Goal: Obtain resource: Download file/media

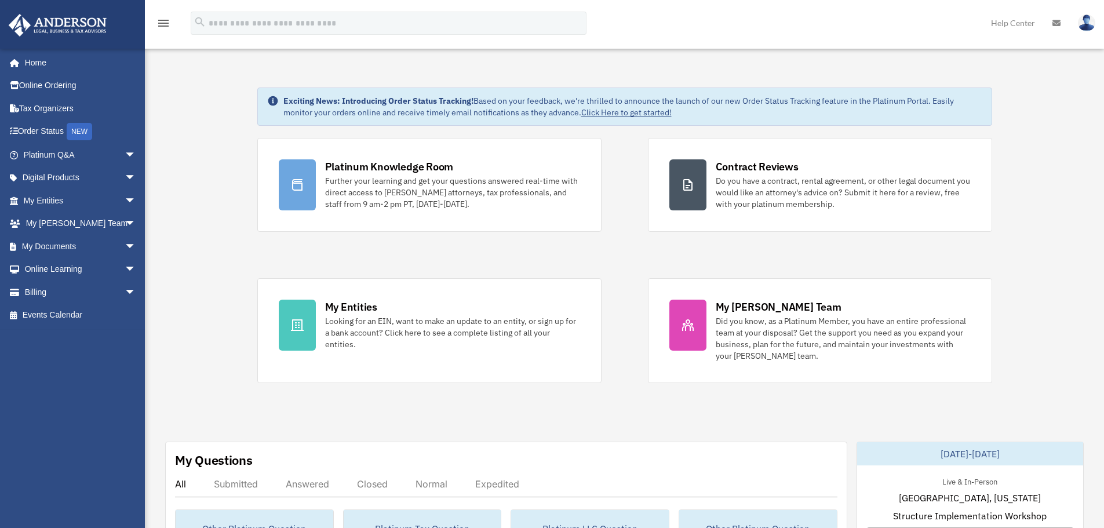
scroll to position [174, 0]
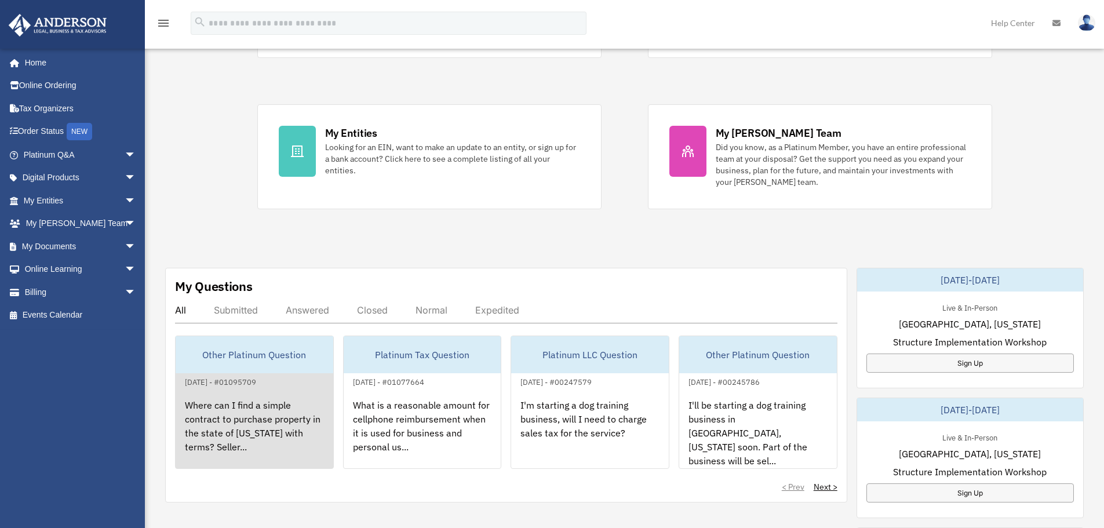
click at [247, 359] on div "Other Platinum Question" at bounding box center [255, 354] width 158 height 37
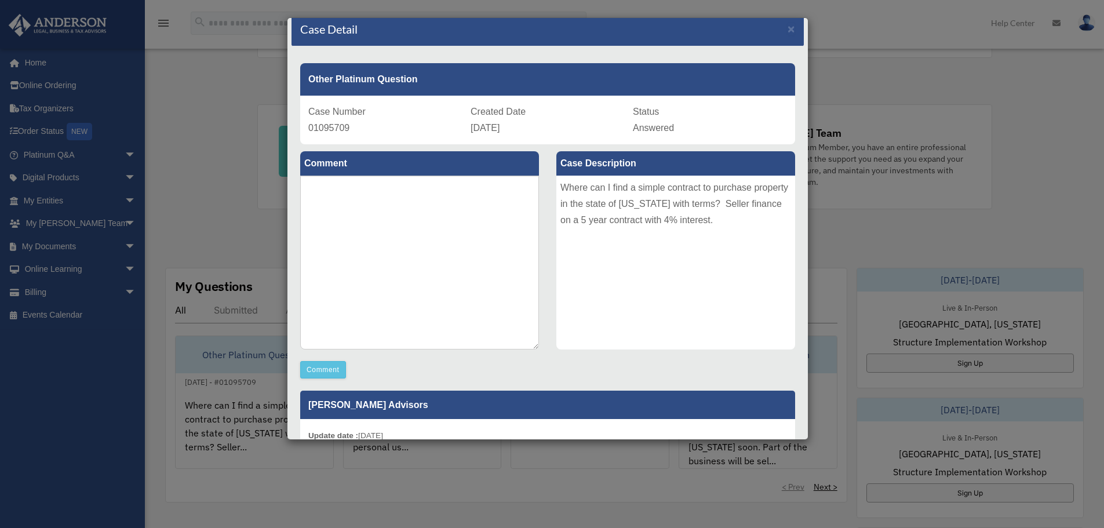
scroll to position [0, 0]
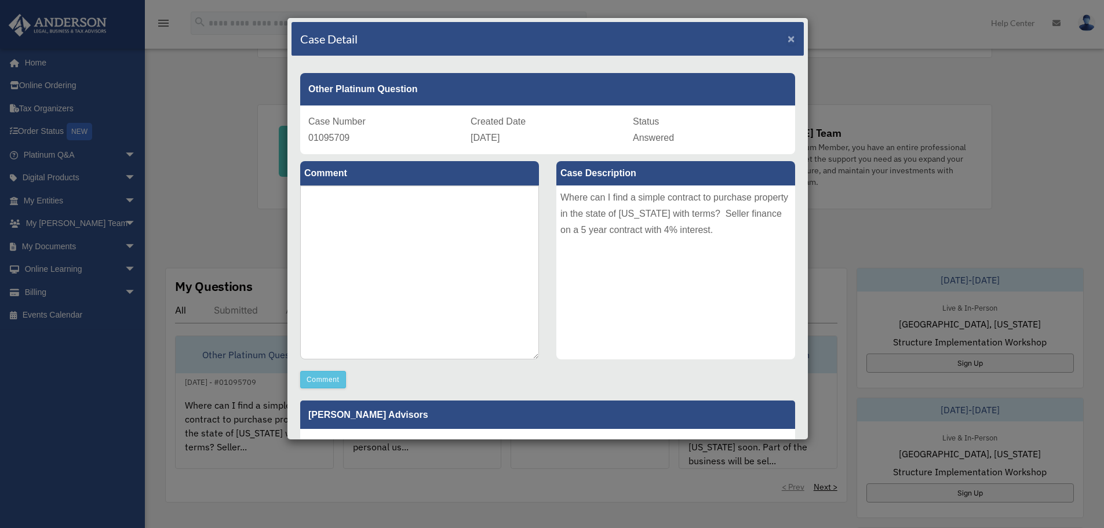
click at [788, 37] on span "×" at bounding box center [792, 38] width 8 height 13
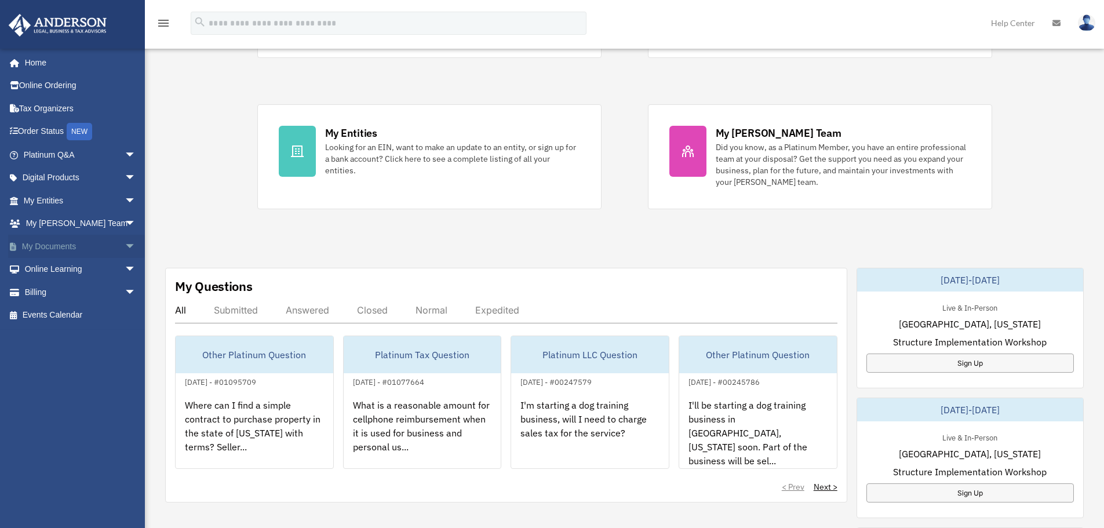
click at [125, 249] on span "arrow_drop_down" at bounding box center [136, 247] width 23 height 24
click at [81, 317] on link "Forms Library" at bounding box center [84, 315] width 137 height 23
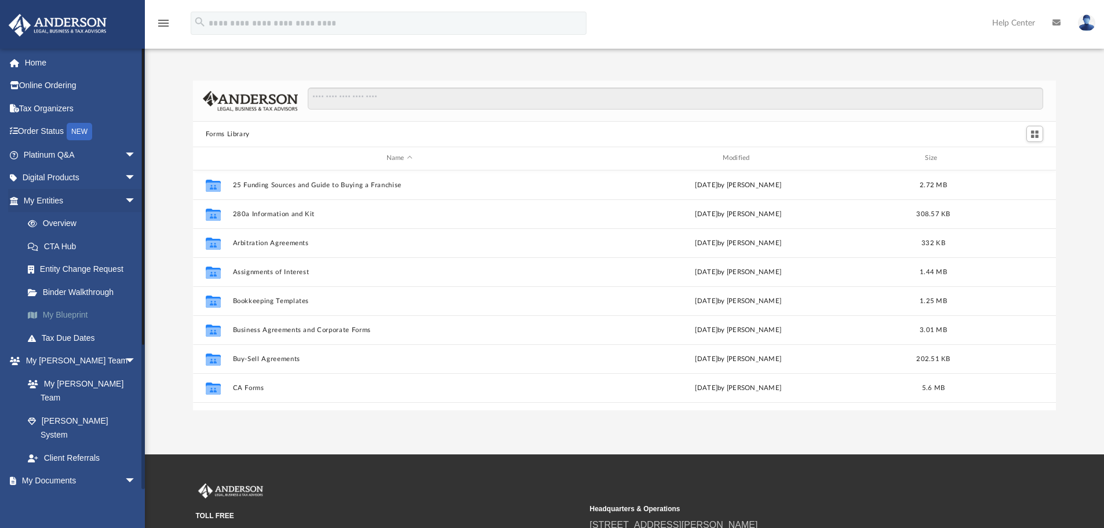
scroll to position [255, 854]
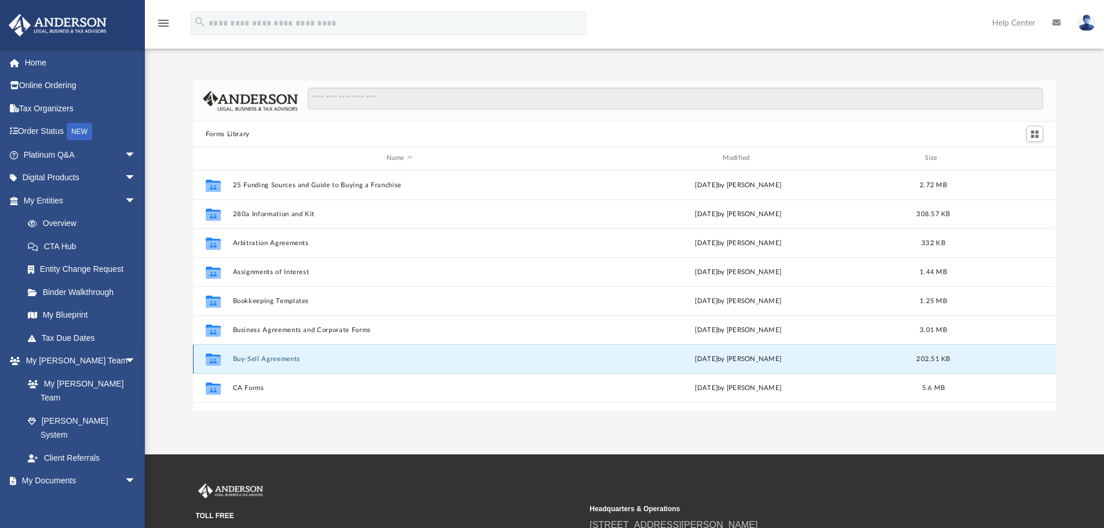
click at [279, 359] on button "Buy-Sell Agreements" at bounding box center [399, 359] width 334 height 8
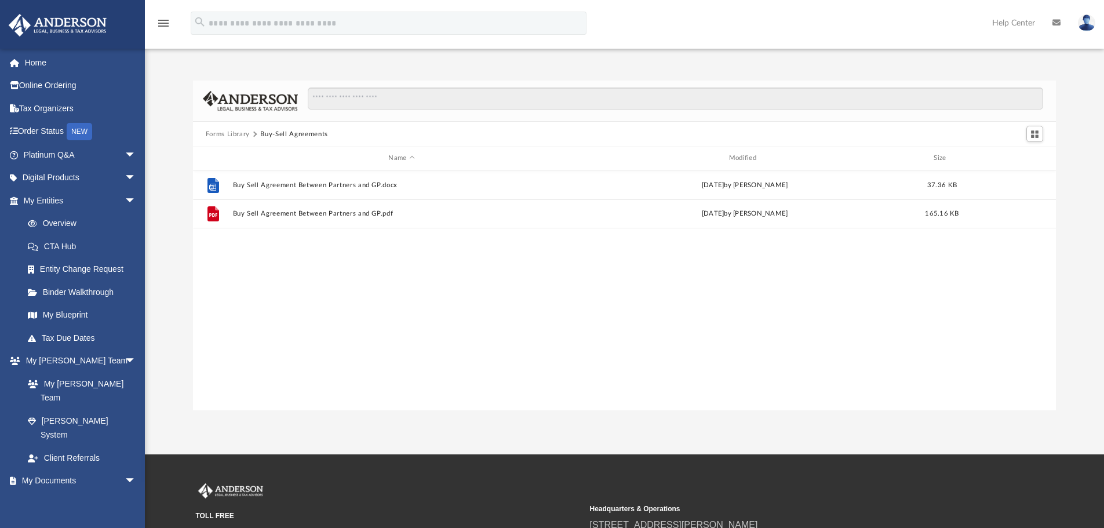
click at [231, 136] on button "Forms Library" at bounding box center [228, 134] width 44 height 10
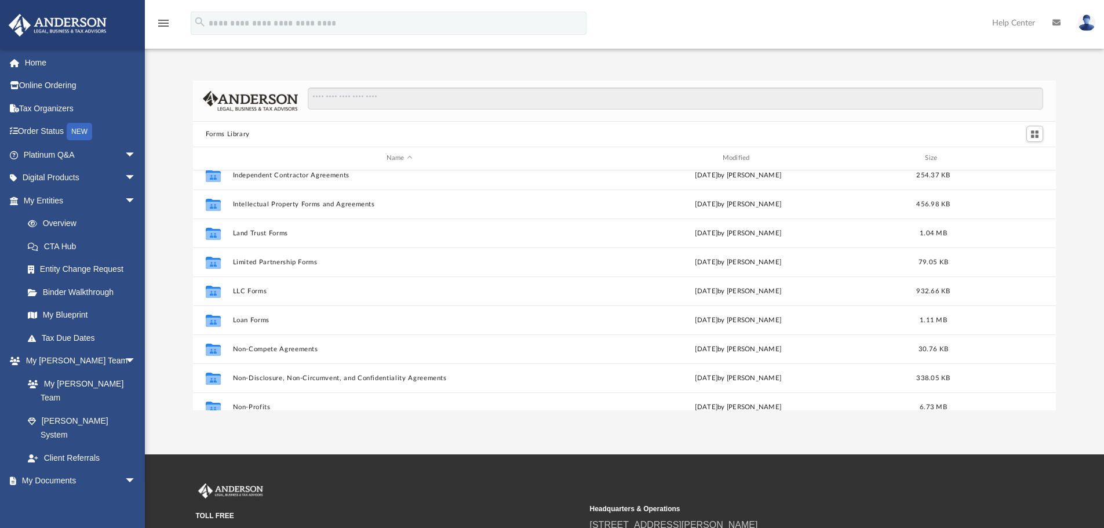
scroll to position [464, 0]
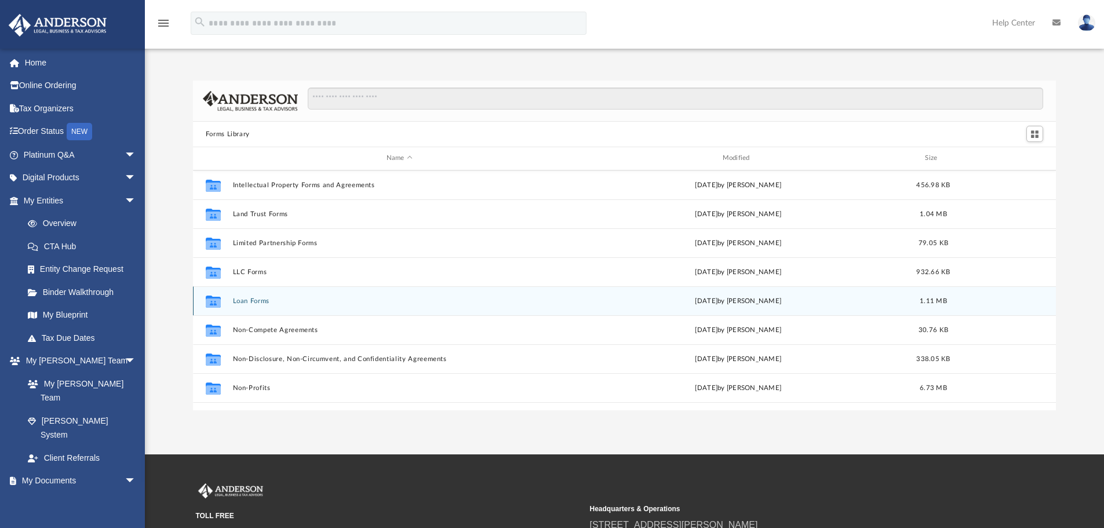
click at [256, 300] on button "Loan Forms" at bounding box center [399, 301] width 334 height 8
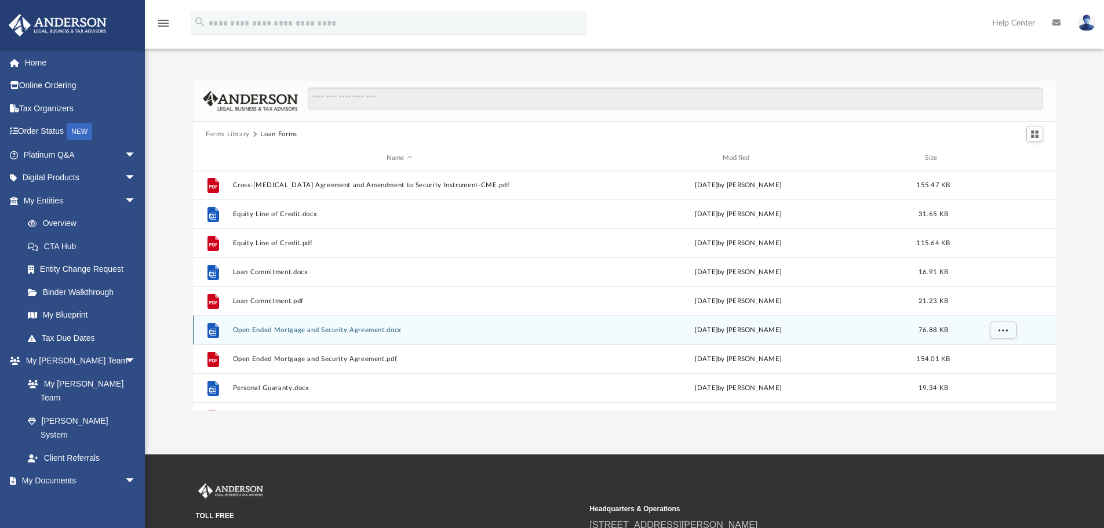
scroll to position [58, 0]
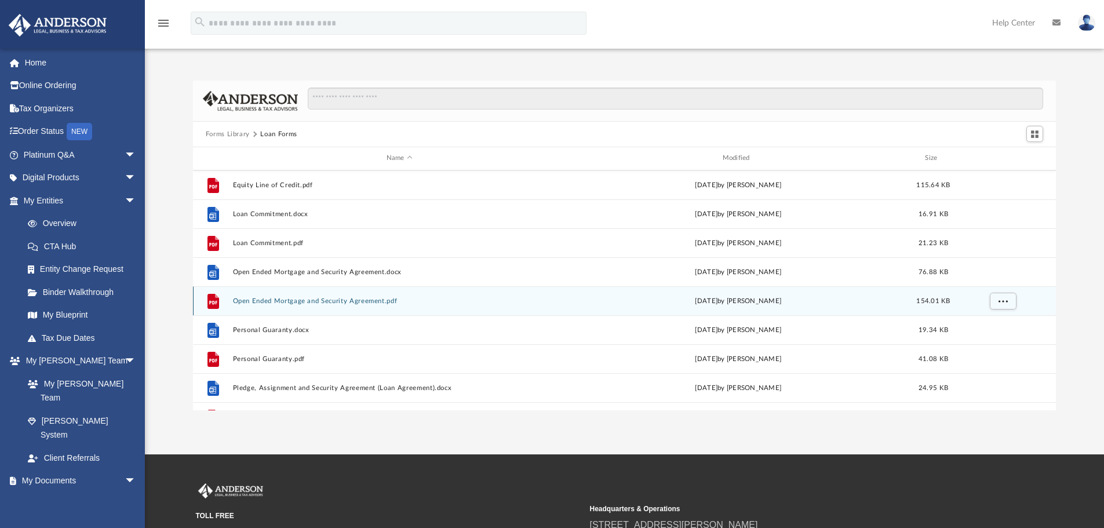
click at [274, 300] on button "Open Ended Mortgage and Security Agreement.pdf" at bounding box center [399, 301] width 334 height 8
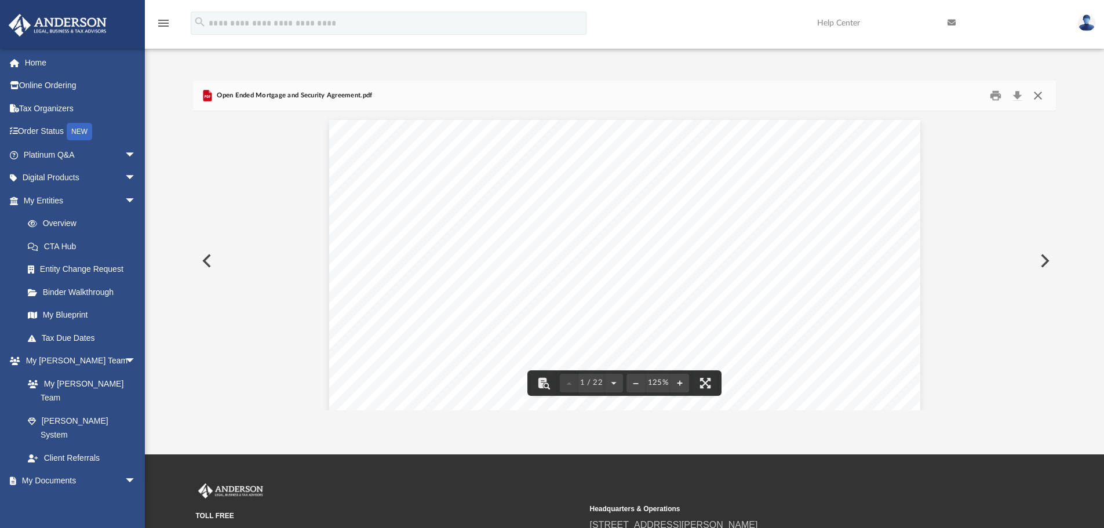
click at [1039, 96] on button "Close" at bounding box center [1038, 96] width 21 height 18
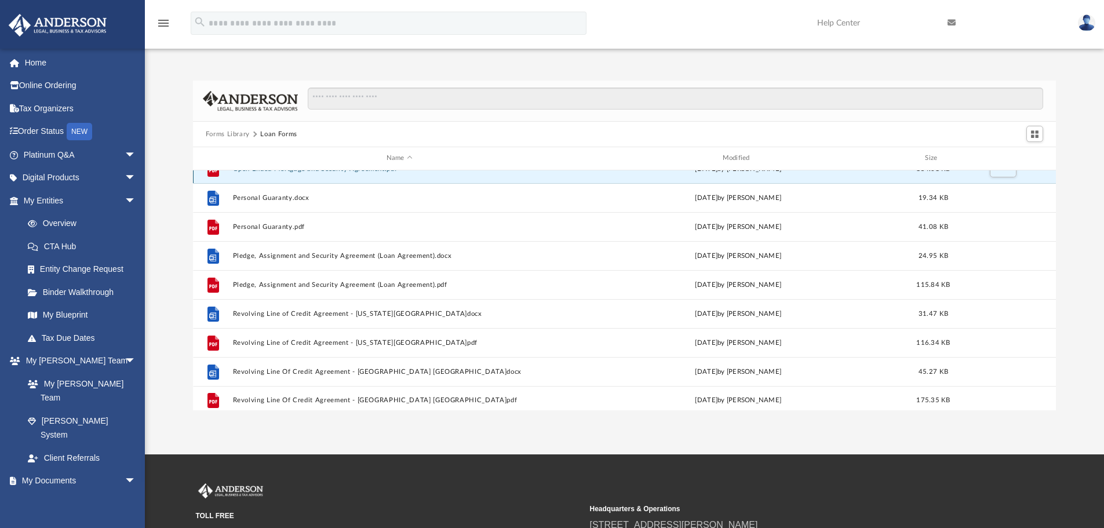
scroll to position [195, 0]
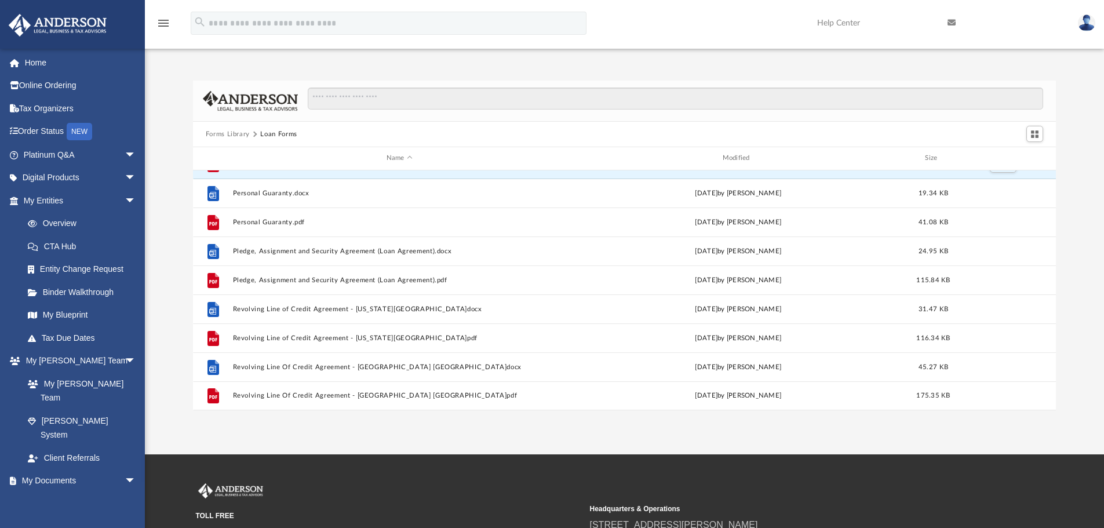
click at [225, 131] on button "Forms Library" at bounding box center [228, 134] width 44 height 10
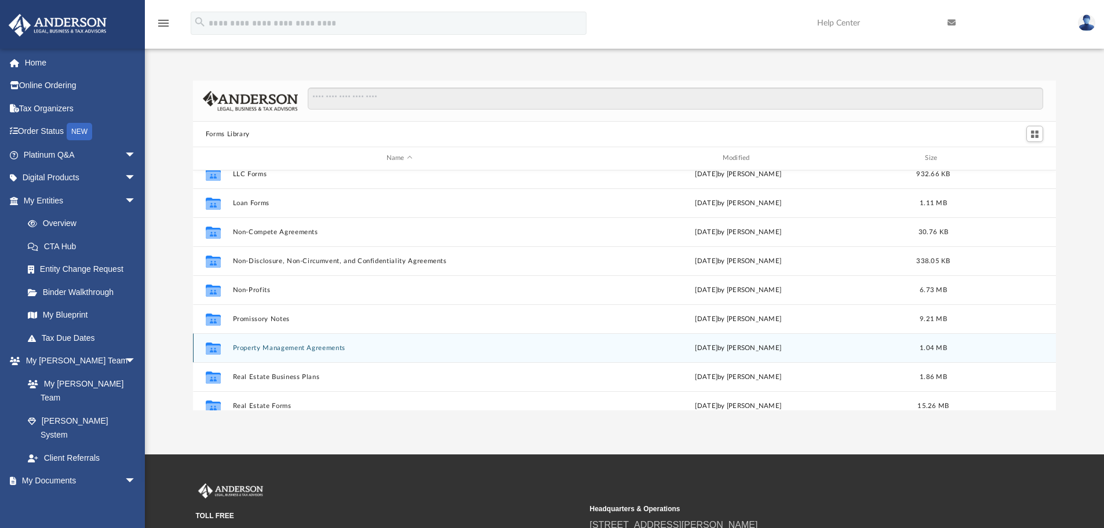
scroll to position [580, 0]
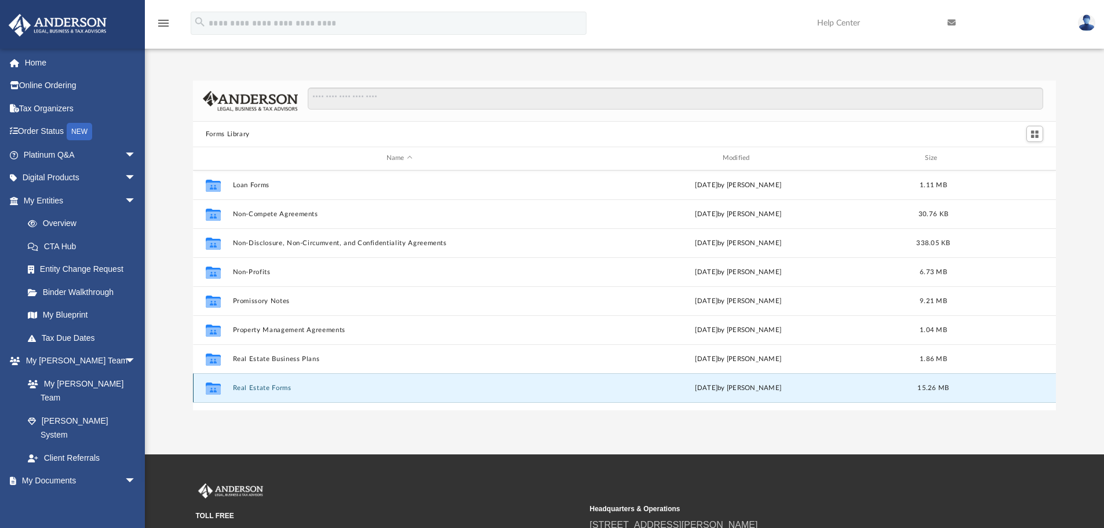
click at [259, 387] on button "Real Estate Forms" at bounding box center [399, 388] width 334 height 8
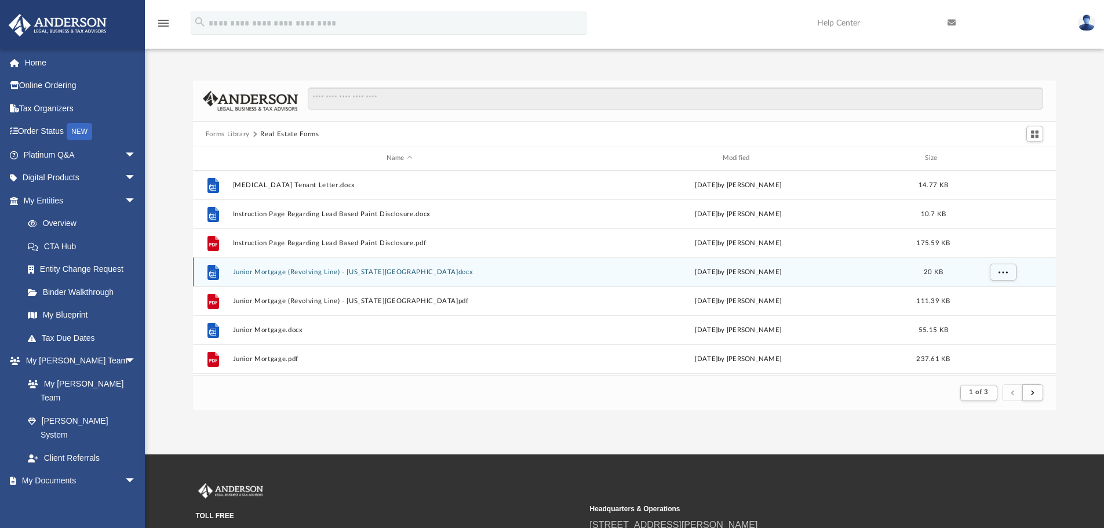
scroll to position [116, 0]
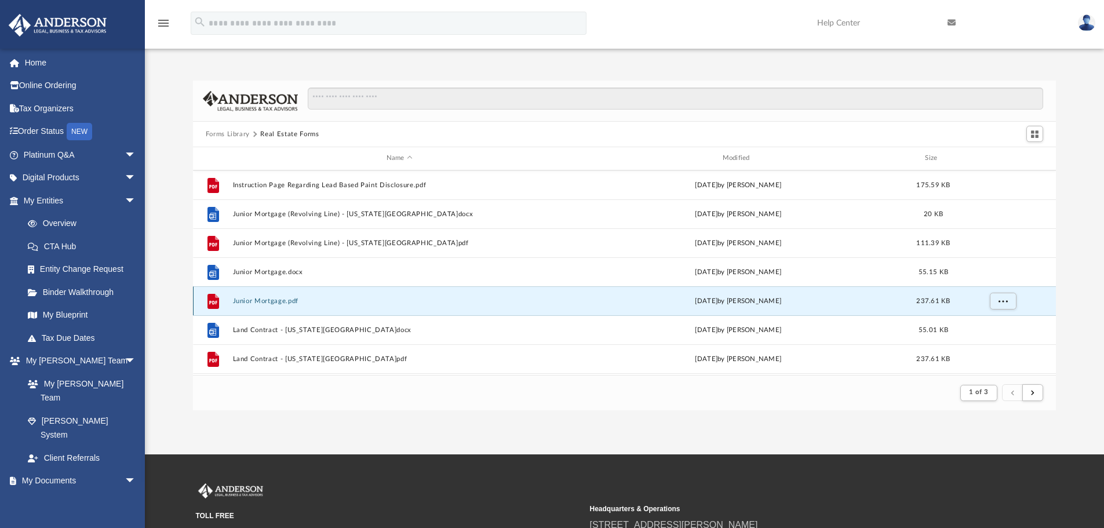
click at [275, 301] on button "Junior Mortgage.pdf" at bounding box center [399, 301] width 334 height 8
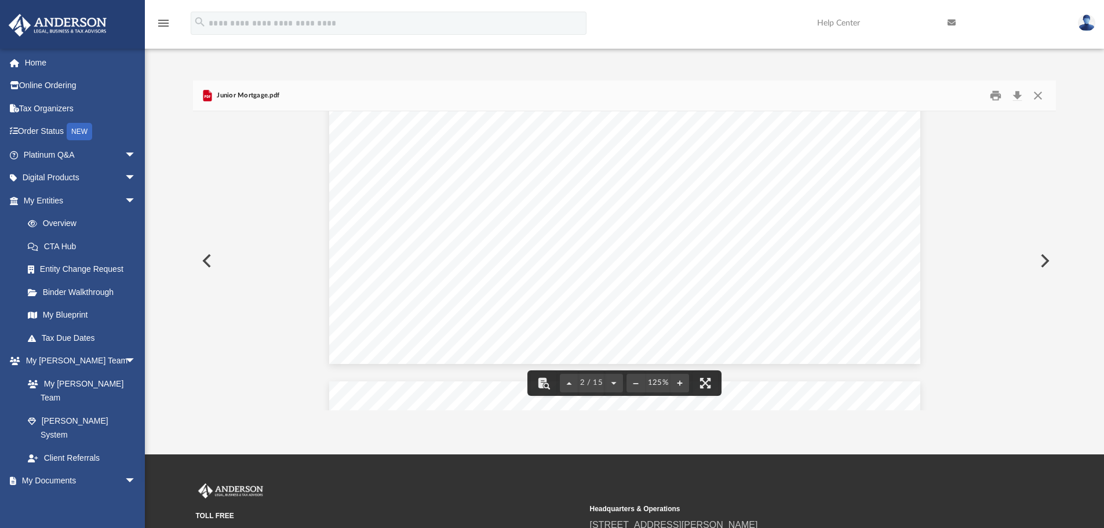
scroll to position [696, 0]
click at [1038, 96] on button "Close" at bounding box center [1038, 96] width 21 height 18
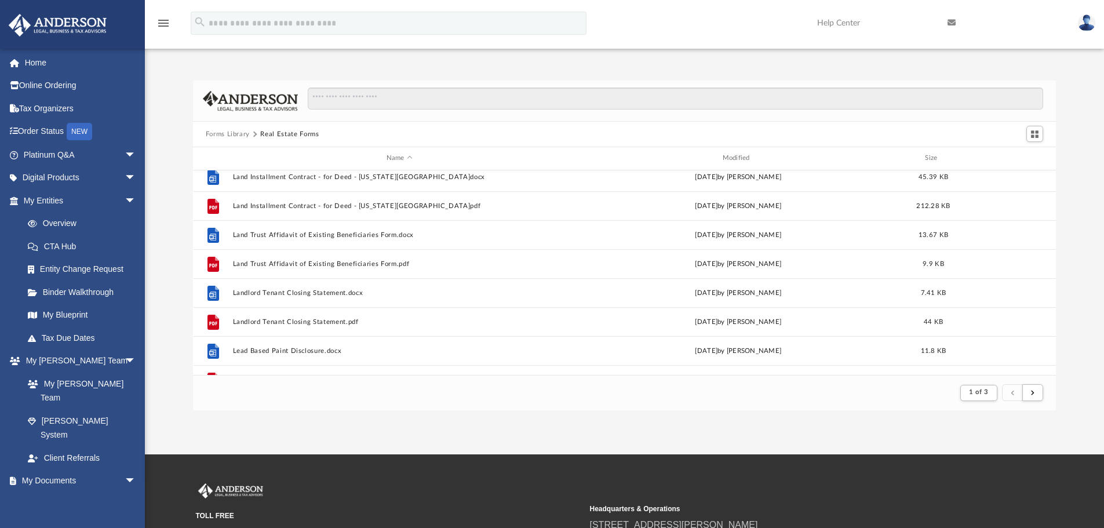
scroll to position [348, 0]
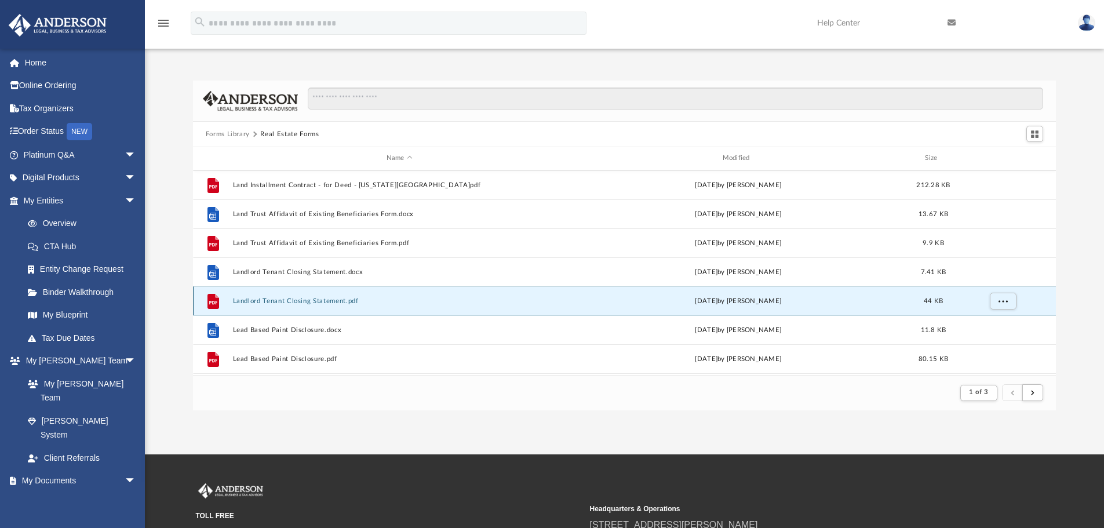
click at [295, 302] on button "Landlord Tenant Closing Statement.pdf" at bounding box center [399, 301] width 334 height 8
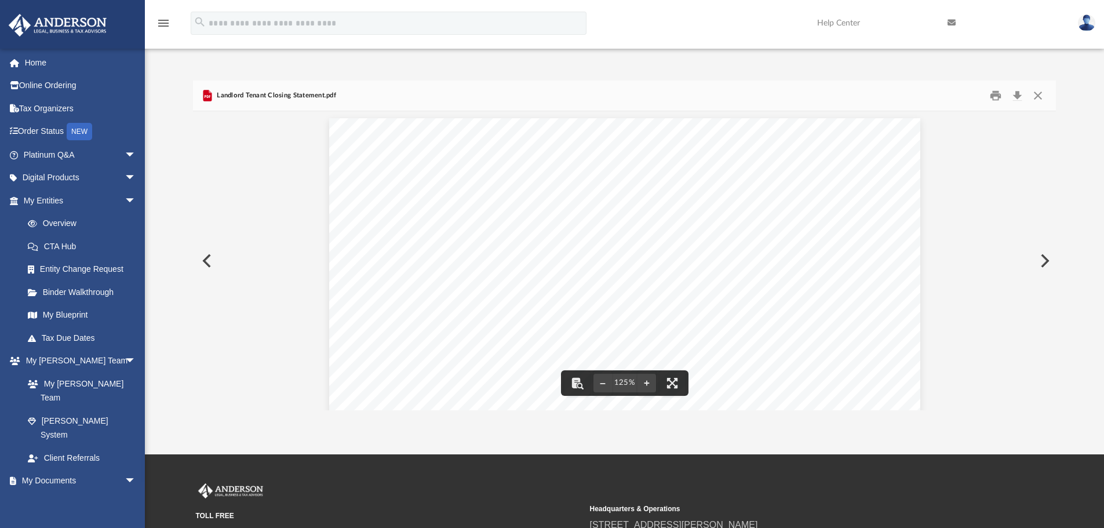
scroll to position [0, 0]
click at [1040, 96] on button "Close" at bounding box center [1038, 96] width 21 height 18
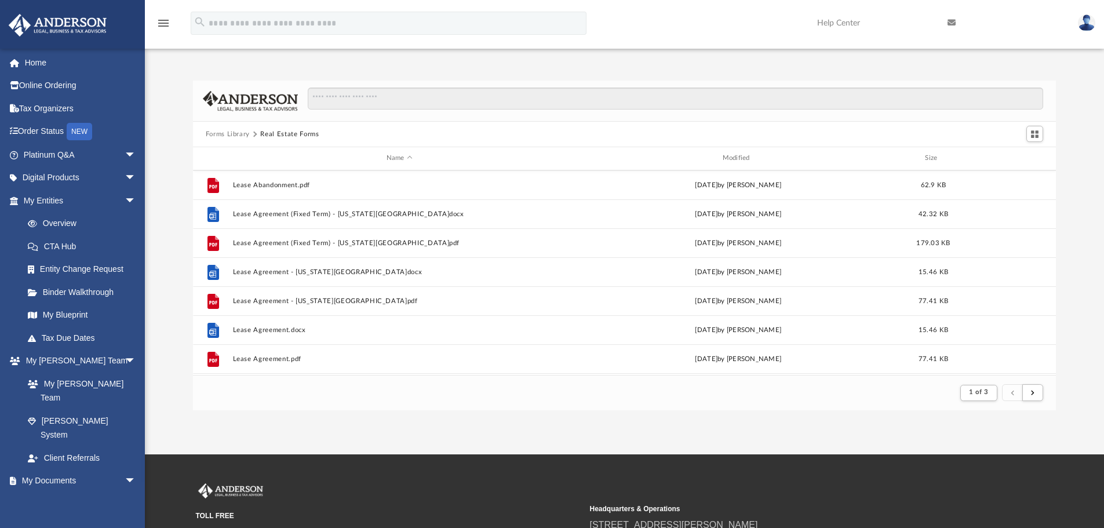
scroll to position [638, 0]
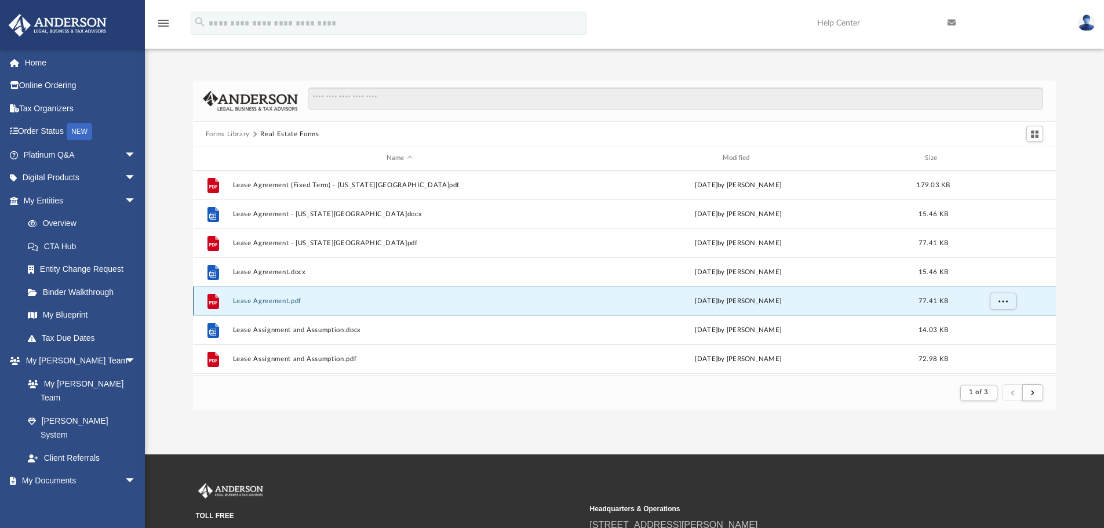
click at [256, 300] on button "Lease Agreement.pdf" at bounding box center [399, 301] width 334 height 8
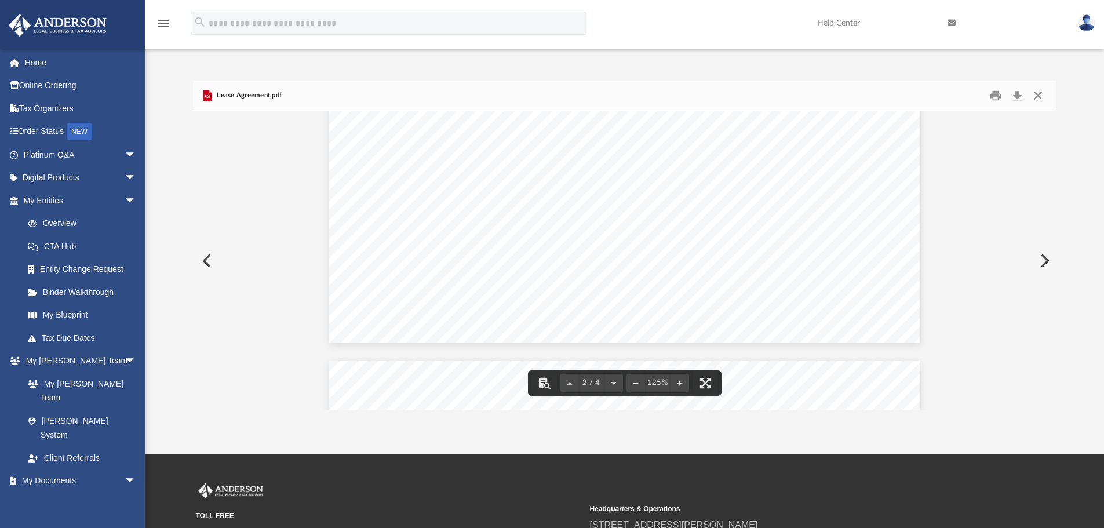
scroll to position [464, 0]
click at [1035, 93] on button "Close" at bounding box center [1038, 96] width 21 height 18
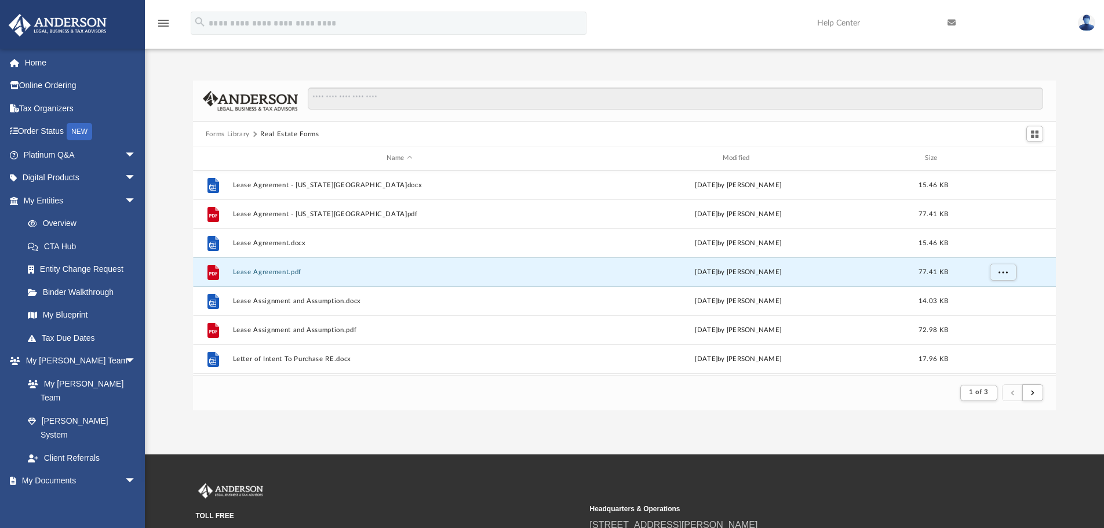
scroll to position [696, 0]
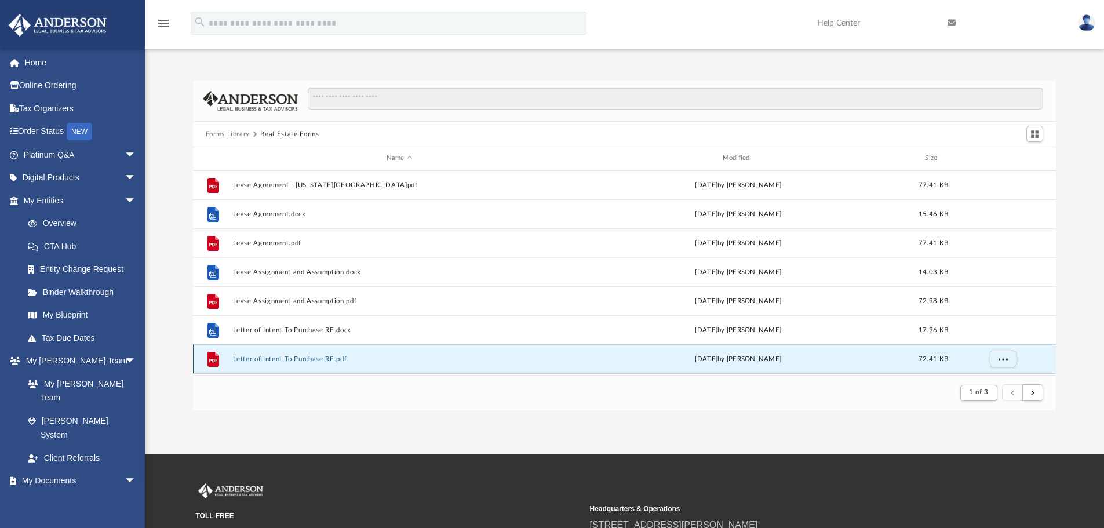
click at [268, 359] on button "Letter of Intent To Purchase RE.pdf" at bounding box center [399, 359] width 334 height 8
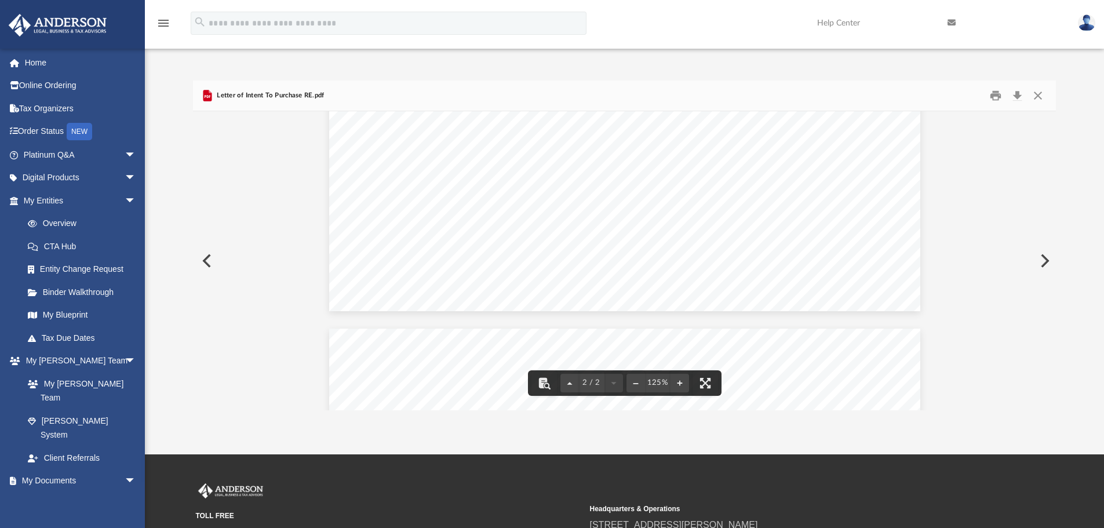
scroll to position [754, 0]
click at [1039, 96] on button "Close" at bounding box center [1038, 96] width 21 height 18
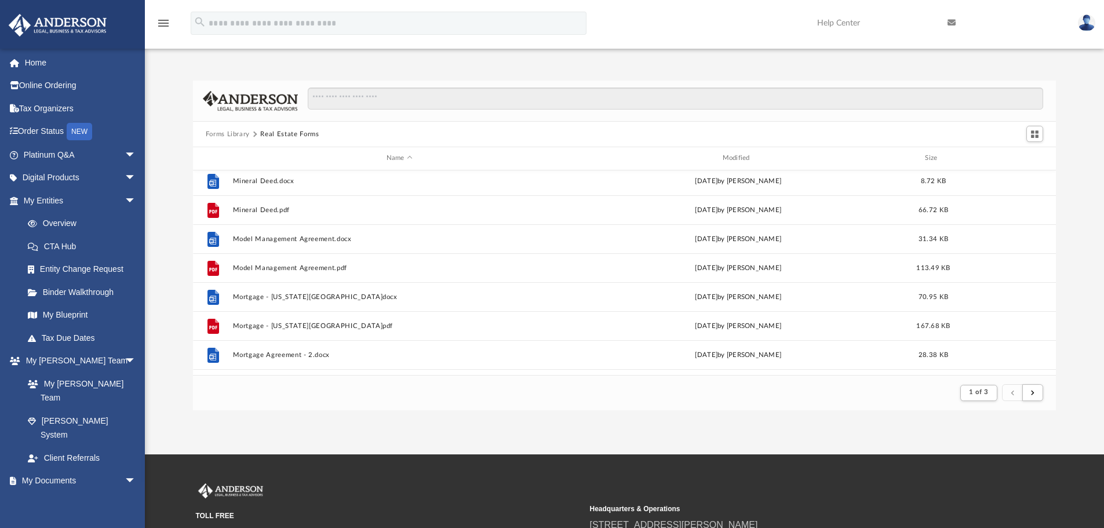
scroll to position [1159, 0]
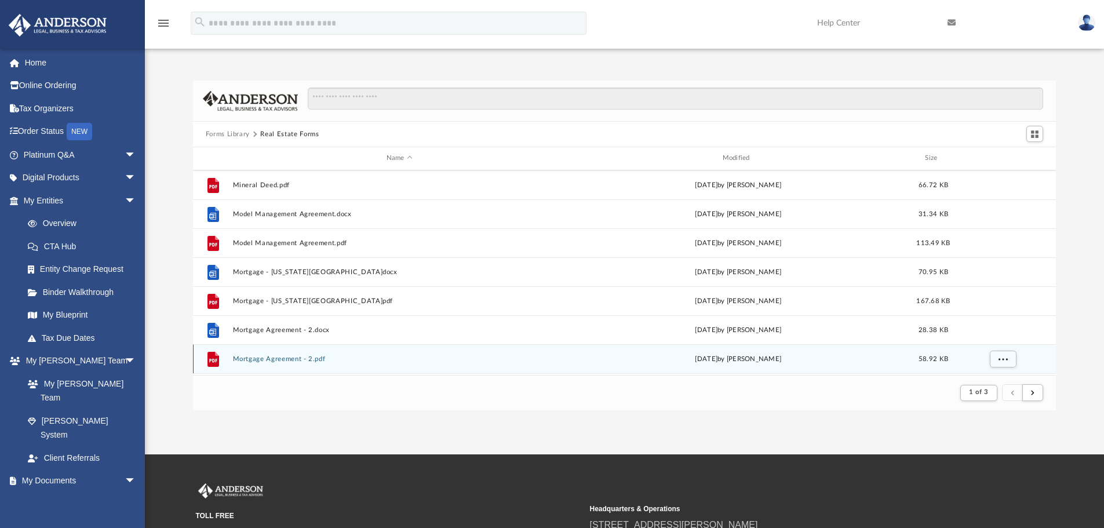
click at [282, 358] on button "Mortgage Agreement - 2.pdf" at bounding box center [399, 359] width 334 height 8
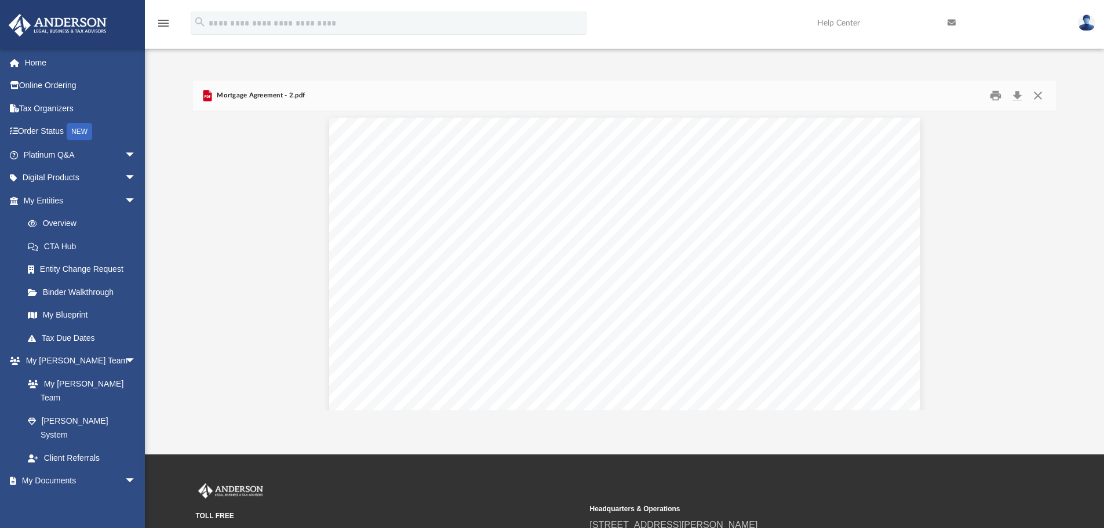
scroll to position [811, 0]
click at [994, 97] on button "Print" at bounding box center [995, 96] width 23 height 18
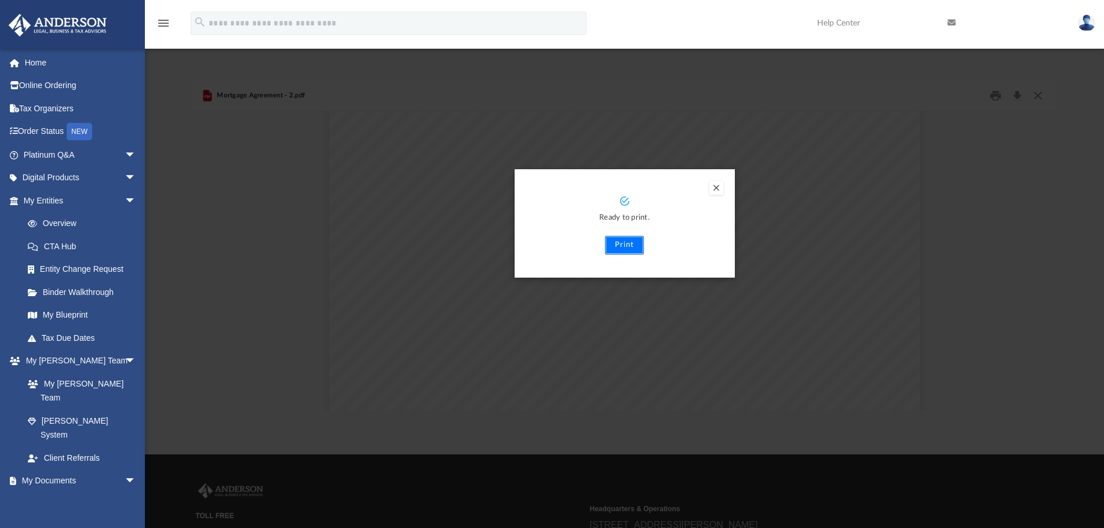
click at [620, 245] on button "Print" at bounding box center [624, 245] width 39 height 19
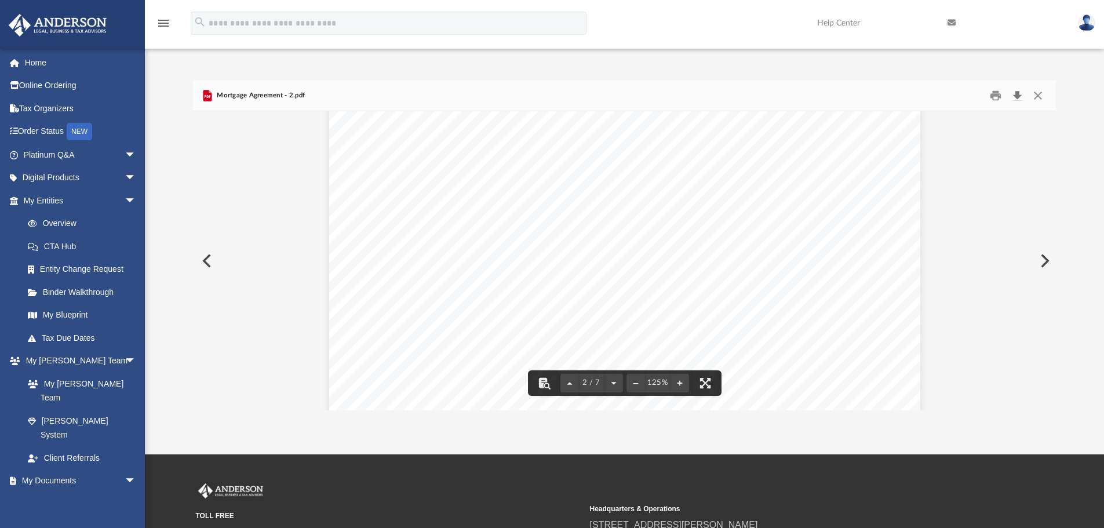
click at [1015, 95] on button "Download" at bounding box center [1017, 96] width 21 height 18
click at [1039, 95] on button "Close" at bounding box center [1038, 96] width 21 height 18
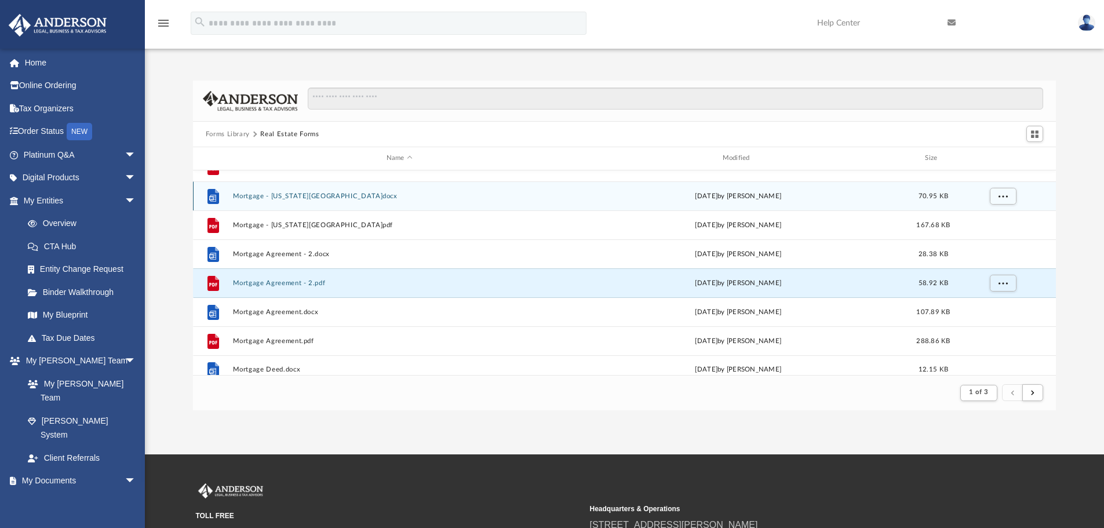
scroll to position [1244, 0]
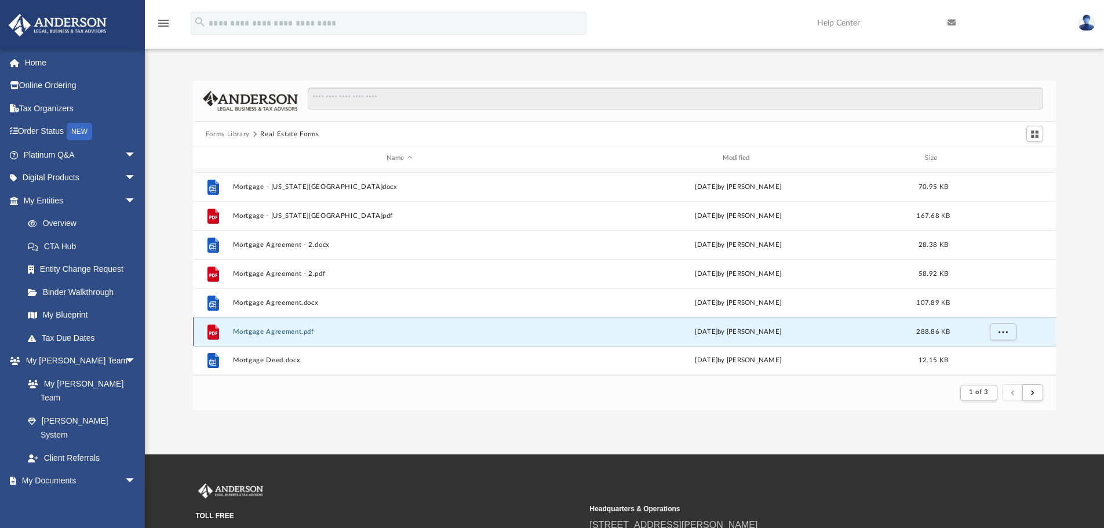
click at [285, 333] on button "Mortgage Agreement.pdf" at bounding box center [399, 332] width 334 height 8
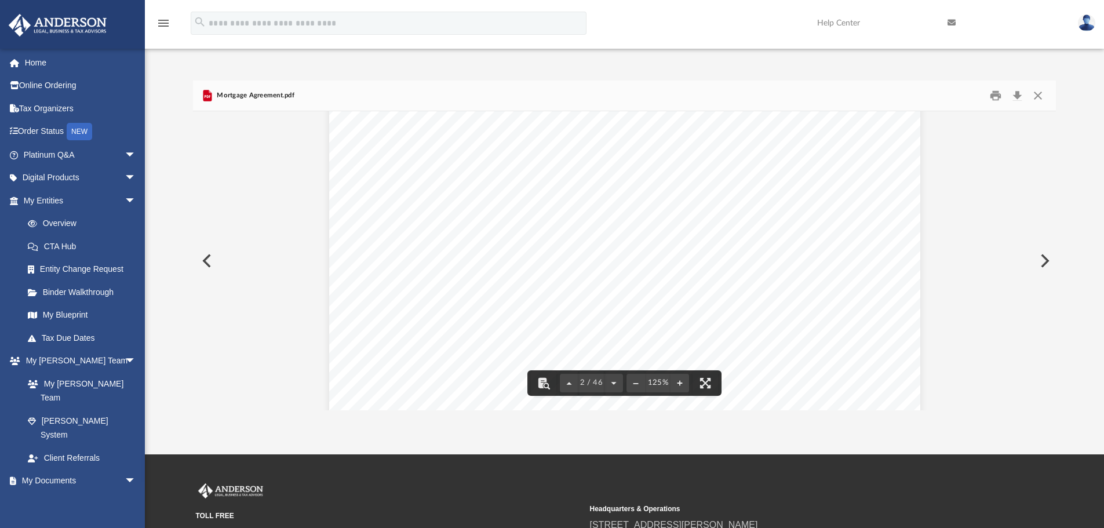
scroll to position [754, 0]
click at [1040, 97] on button "Close" at bounding box center [1038, 96] width 21 height 18
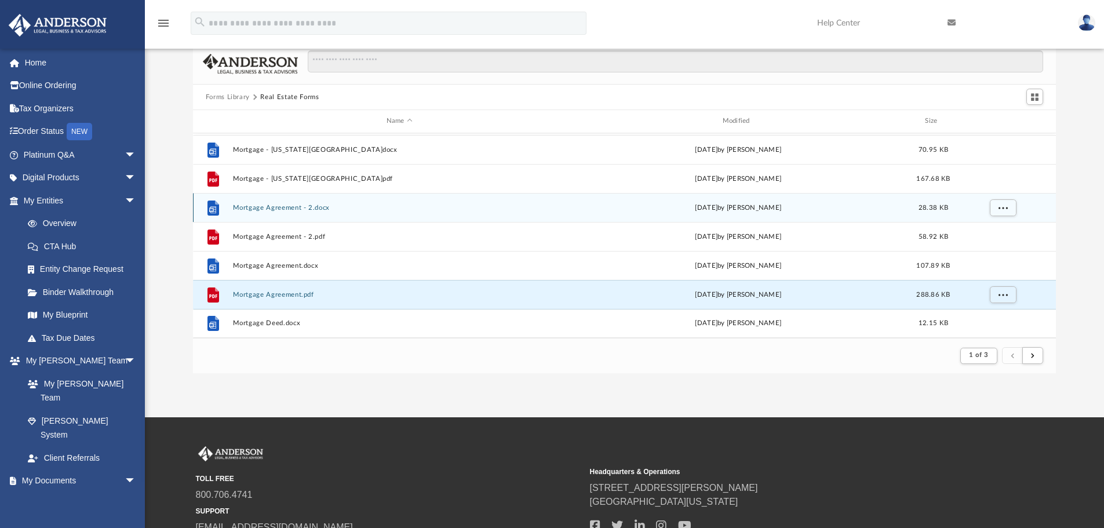
scroll to position [58, 0]
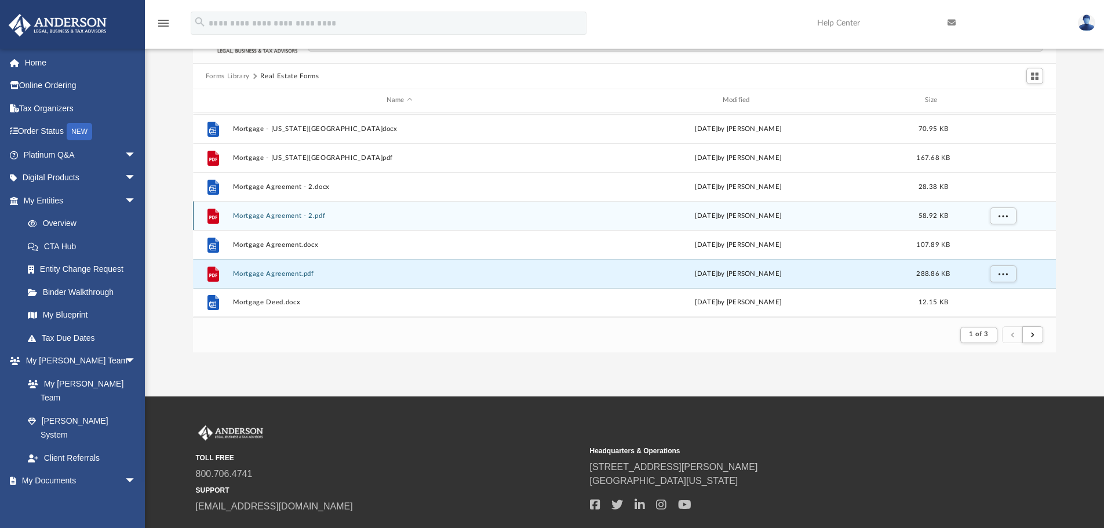
click at [277, 214] on button "Mortgage Agreement - 2.pdf" at bounding box center [399, 216] width 334 height 8
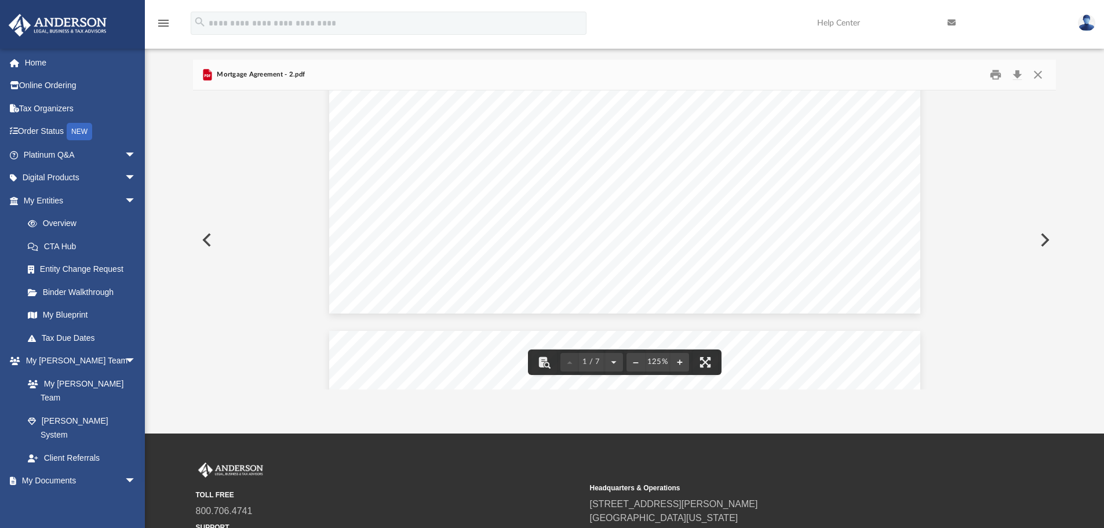
scroll to position [0, 0]
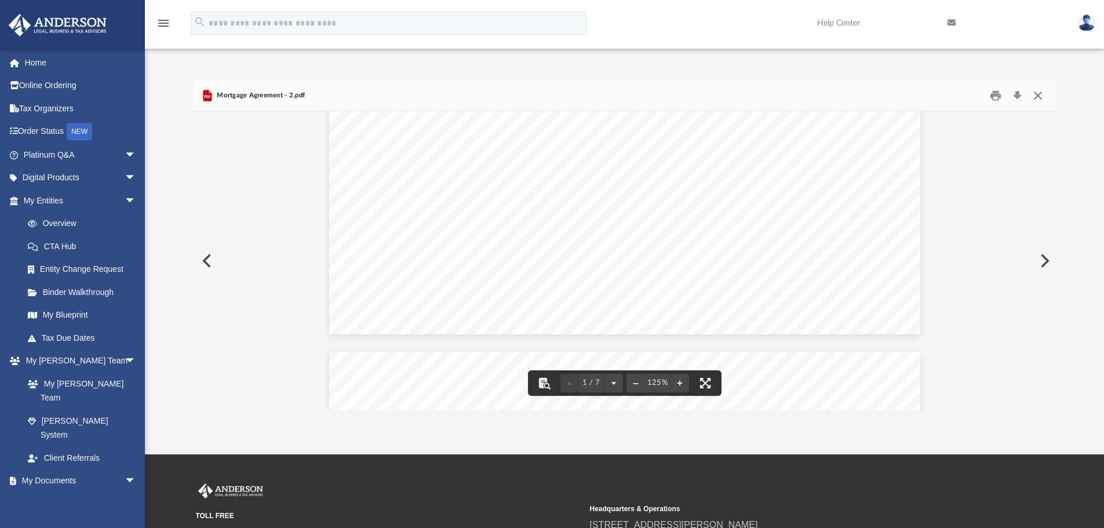
click at [1036, 97] on button "Close" at bounding box center [1038, 96] width 21 height 18
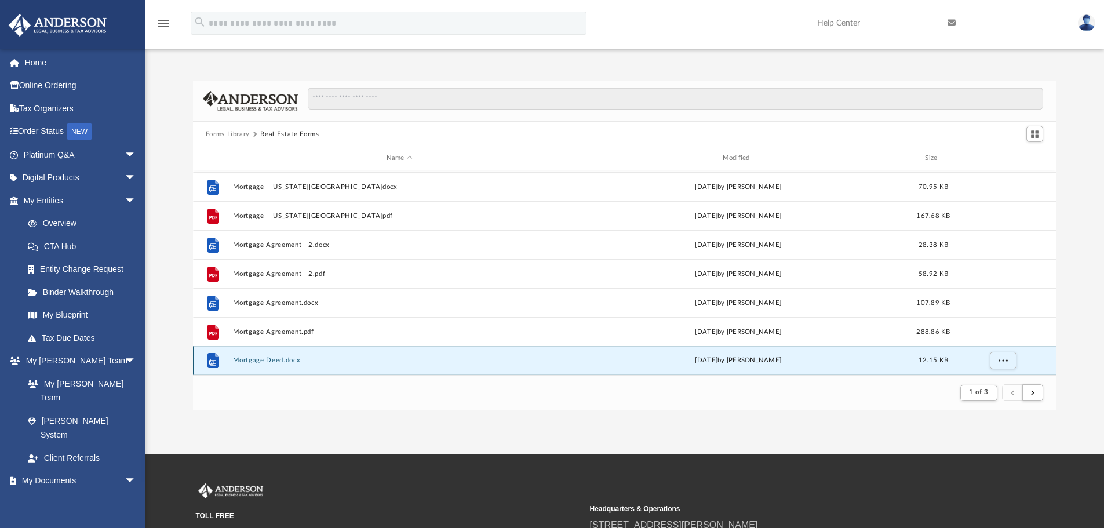
click at [267, 359] on button "Mortgage Deed.docx" at bounding box center [399, 360] width 334 height 8
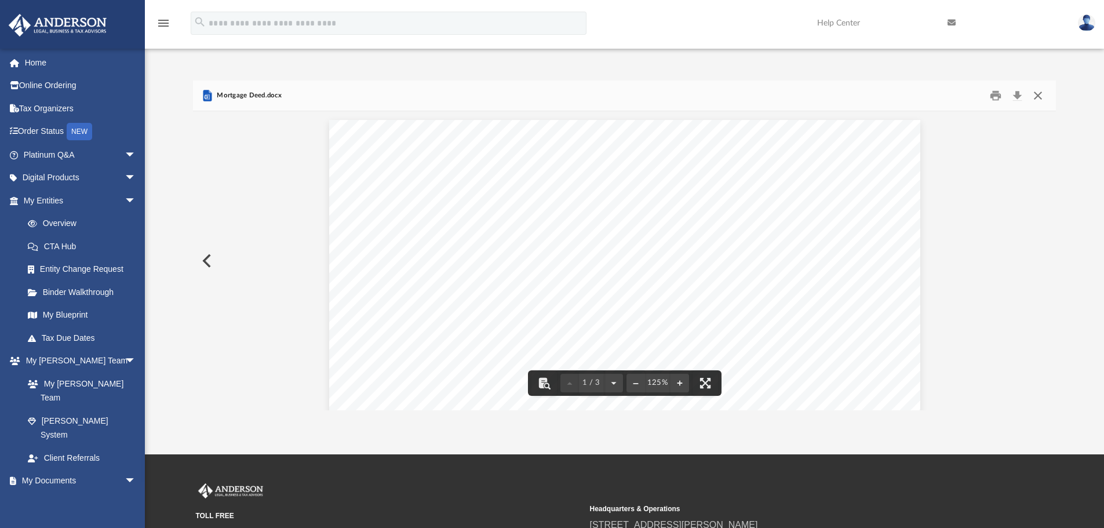
click at [1037, 96] on button "Close" at bounding box center [1038, 96] width 21 height 18
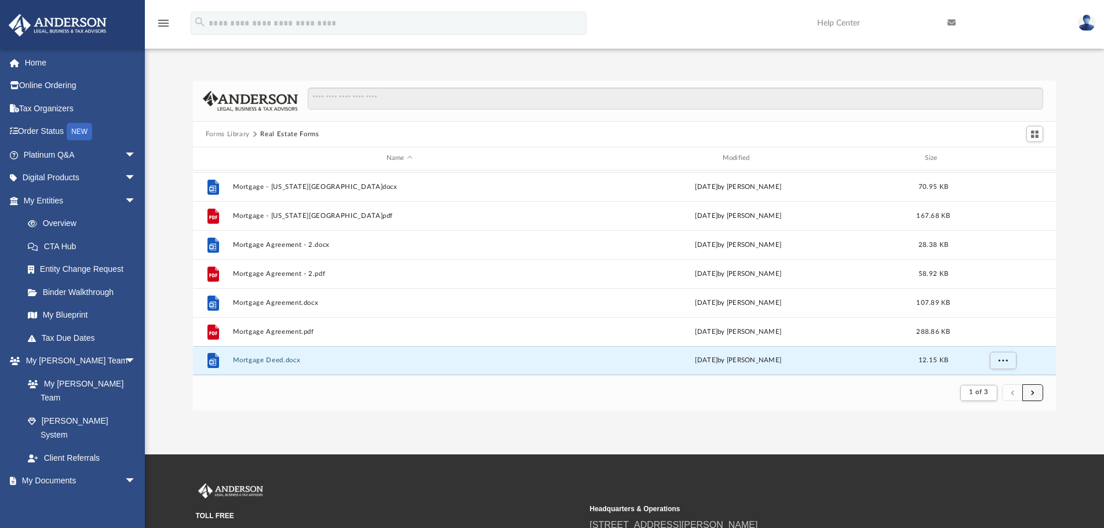
click at [1031, 395] on span "submit" at bounding box center [1032, 393] width 3 height 6
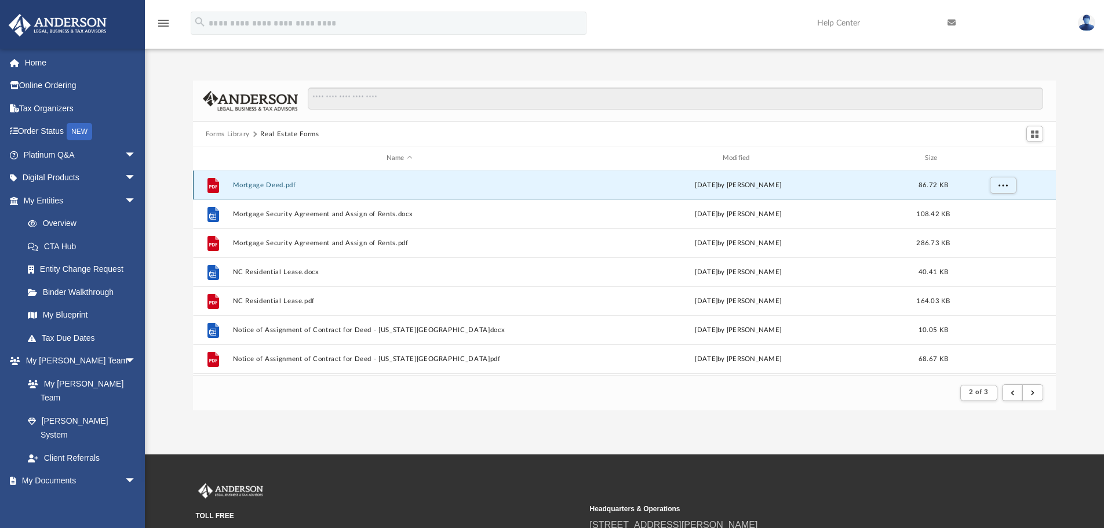
click at [267, 187] on button "Mortgage Deed.pdf" at bounding box center [399, 185] width 334 height 8
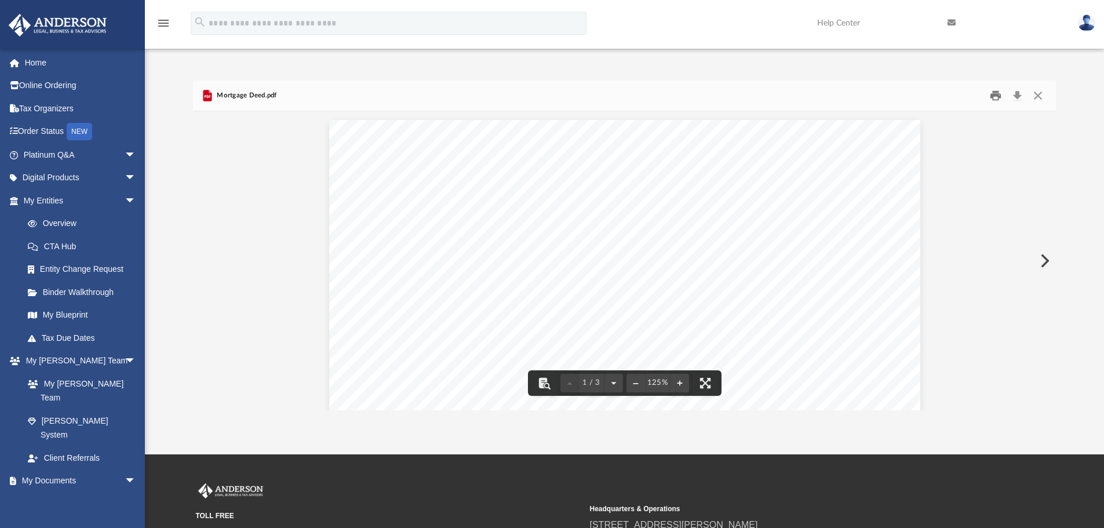
click at [996, 93] on button "Print" at bounding box center [995, 96] width 23 height 18
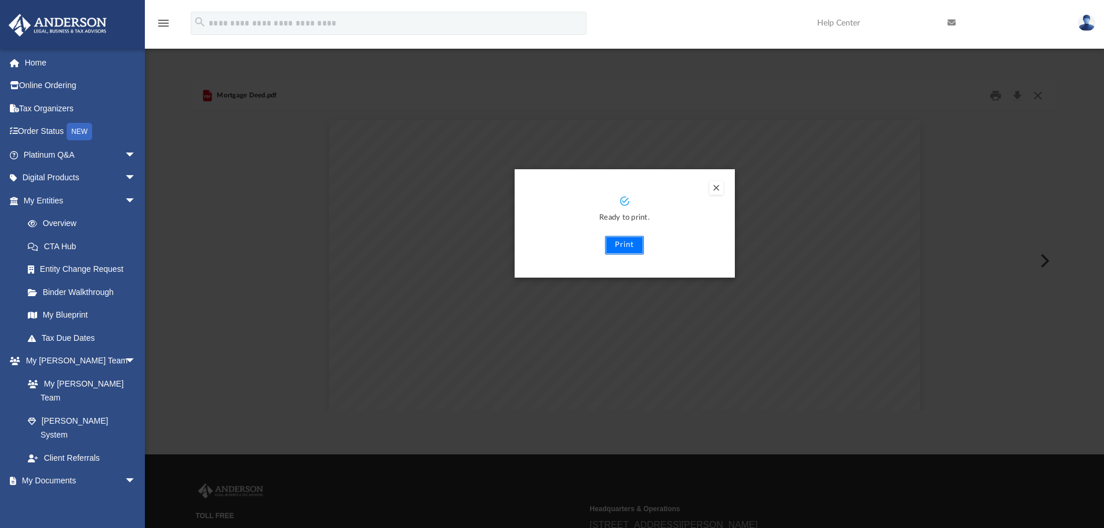
click at [624, 243] on button "Print" at bounding box center [624, 245] width 39 height 19
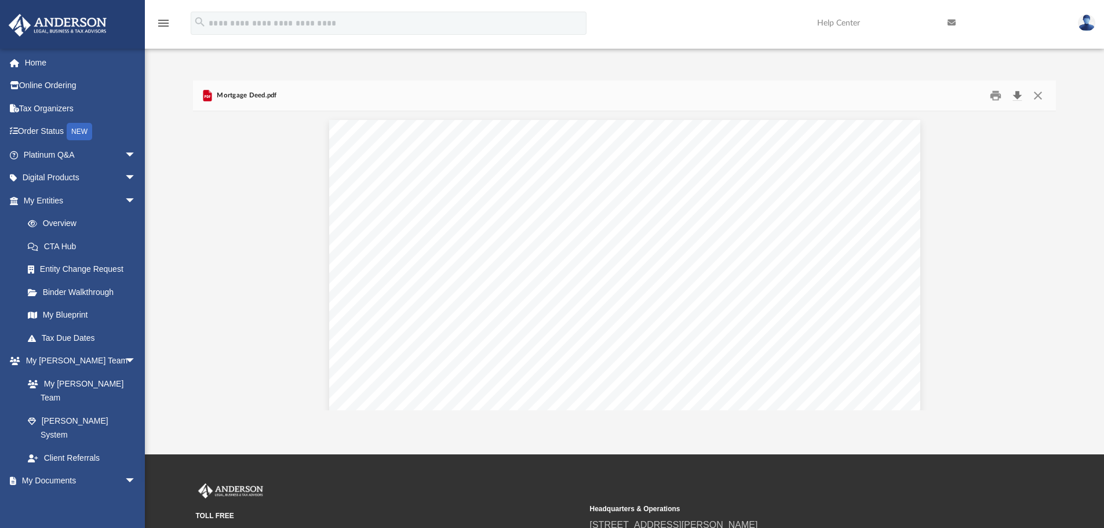
click at [1017, 96] on button "Download" at bounding box center [1017, 96] width 21 height 18
click at [1036, 96] on button "Close" at bounding box center [1038, 96] width 21 height 18
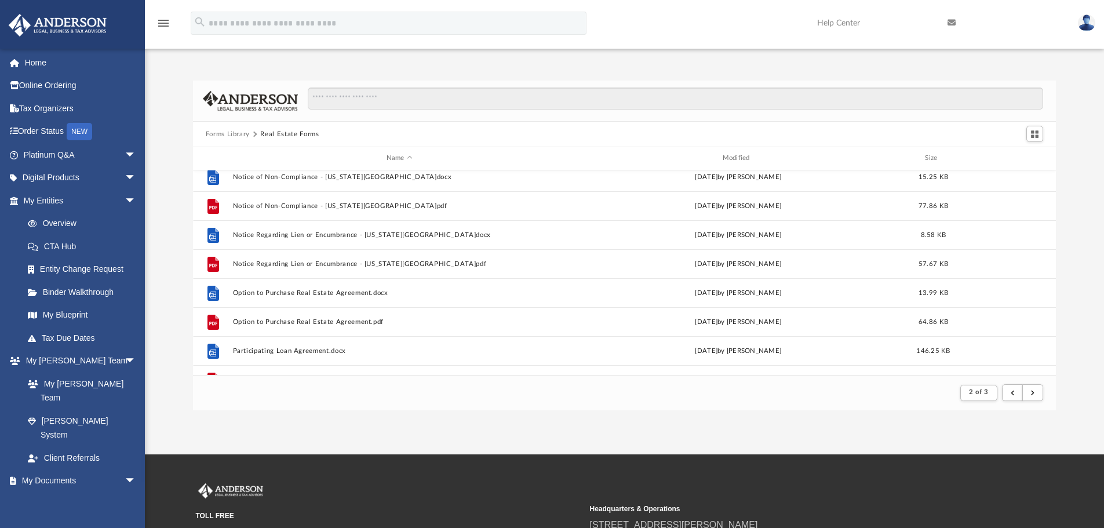
scroll to position [406, 0]
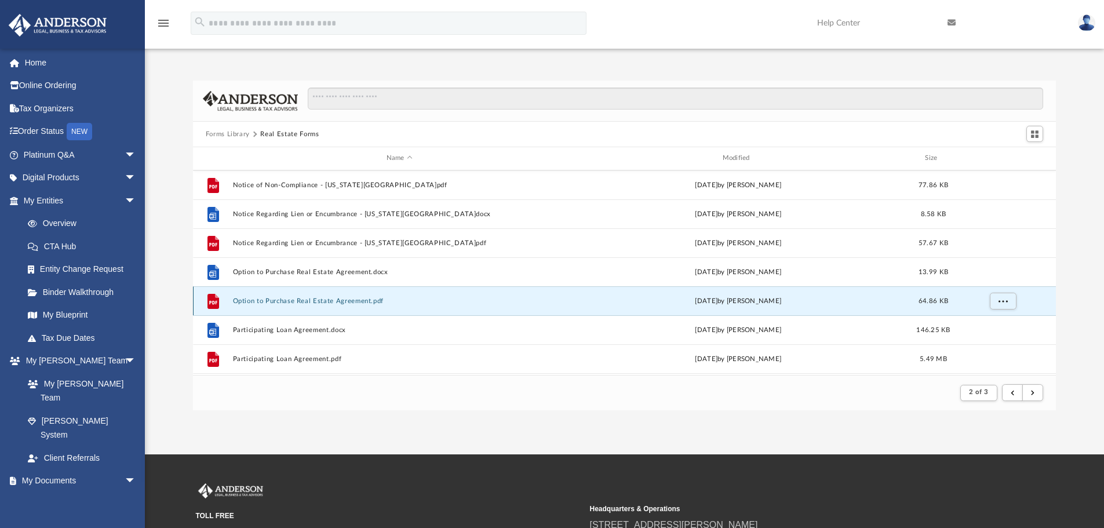
click at [337, 300] on button "Option to Purchase Real Estate Agreement.pdf" at bounding box center [399, 301] width 334 height 8
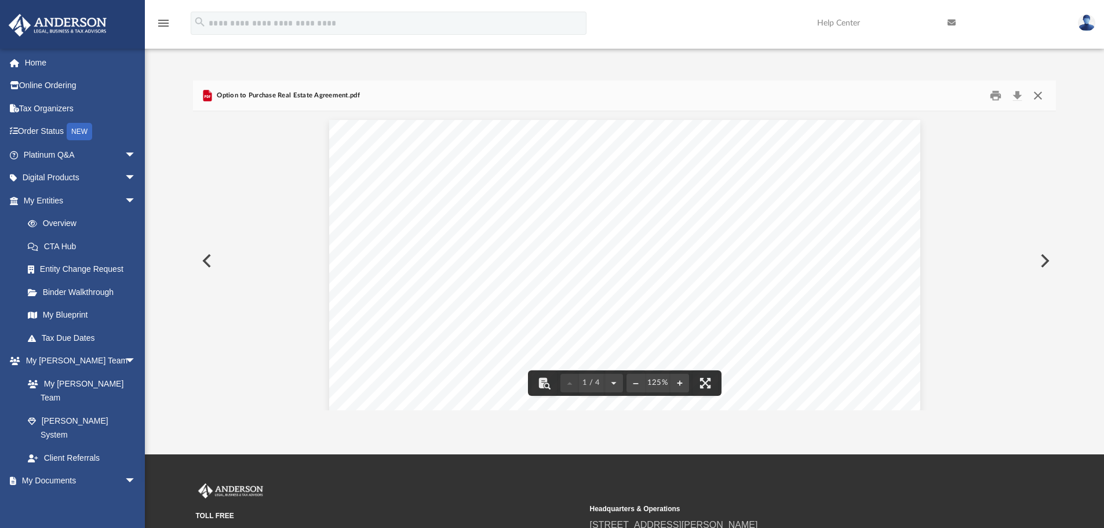
click at [1039, 93] on button "Close" at bounding box center [1038, 96] width 21 height 18
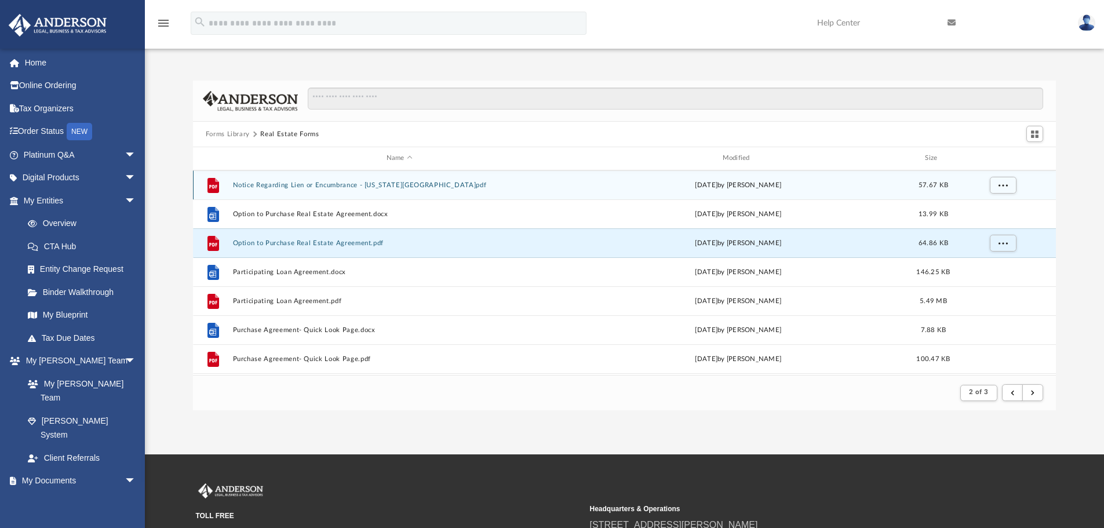
scroll to position [522, 0]
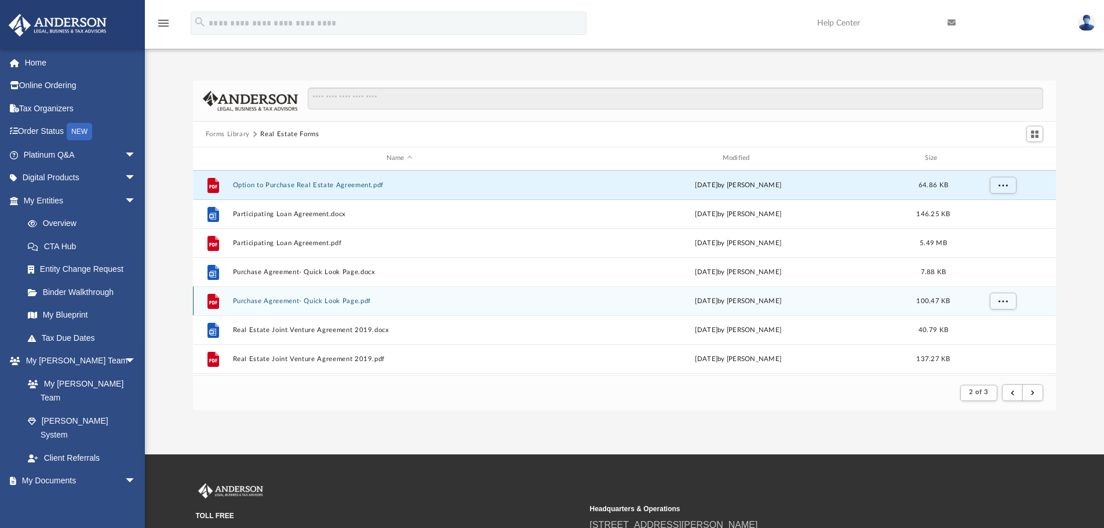
click at [324, 299] on button "Purchase Agreement- Quick Look Page.pdf" at bounding box center [399, 301] width 334 height 8
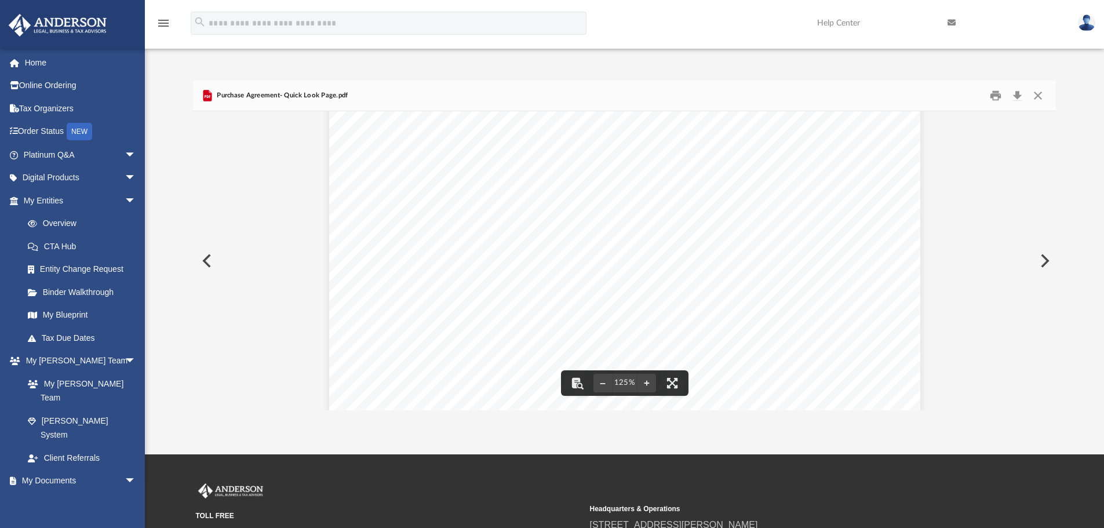
scroll to position [0, 0]
click at [1039, 96] on button "Close" at bounding box center [1038, 96] width 21 height 18
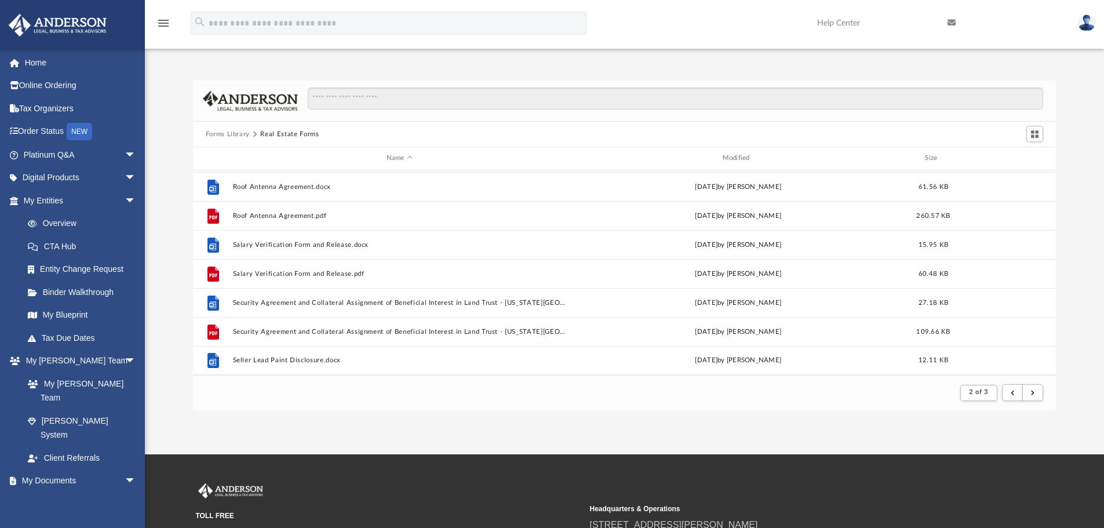
scroll to position [58, 0]
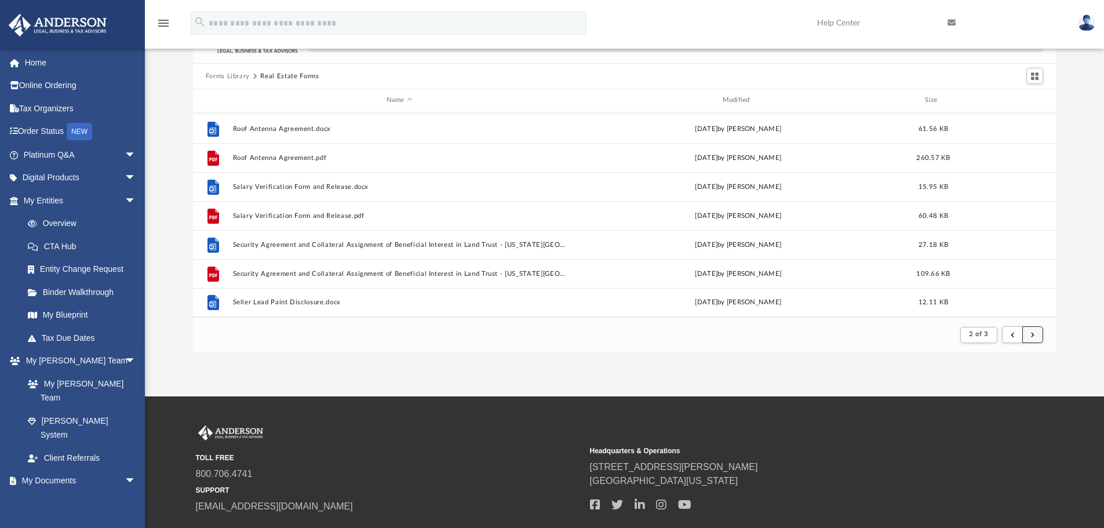
click at [1035, 334] on button "submit" at bounding box center [1032, 334] width 21 height 17
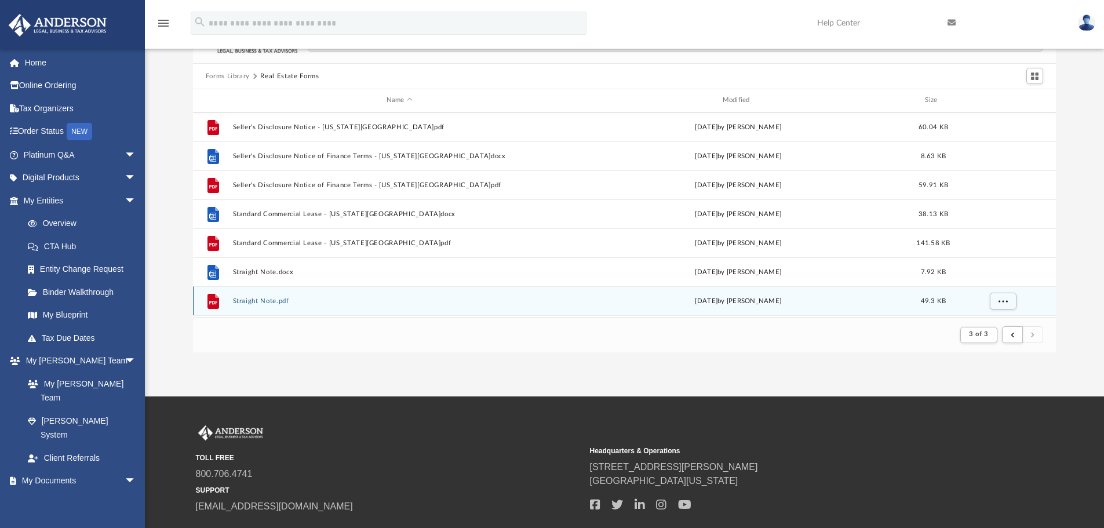
click at [260, 299] on button "Straight Note.pdf" at bounding box center [399, 301] width 334 height 8
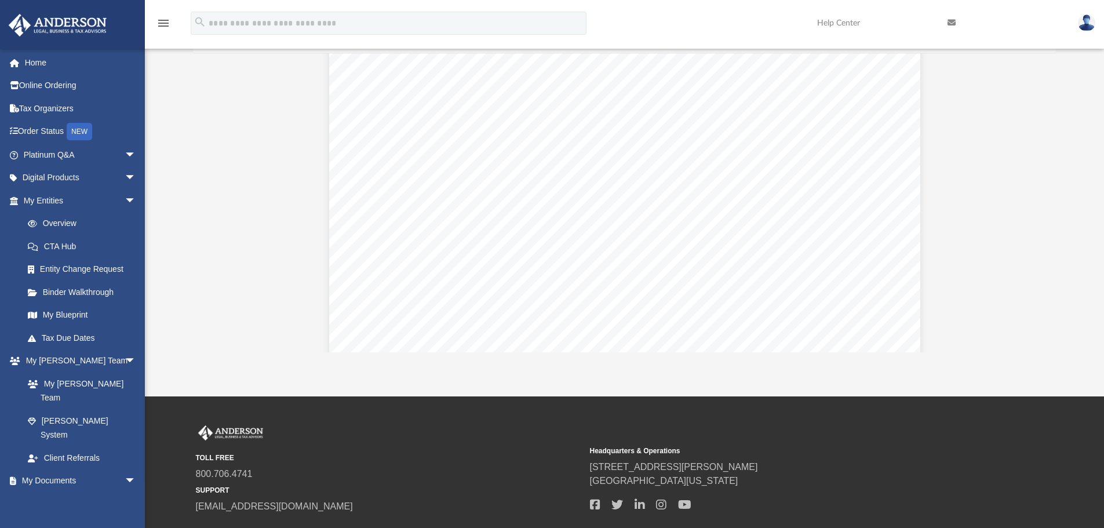
scroll to position [20, 0]
click at [684, 177] on span ", [US_STATE]" at bounding box center [696, 178] width 68 height 12
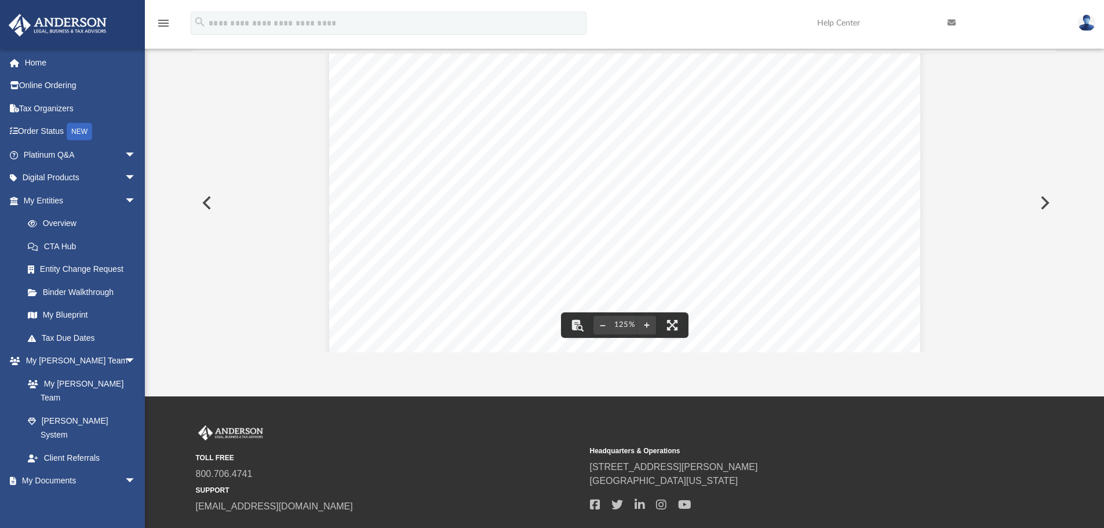
click at [701, 189] on div "Straight Note (Due on Sale clause) $ , [US_STATE] , 20 __ For value received, w…" at bounding box center [624, 424] width 591 height 765
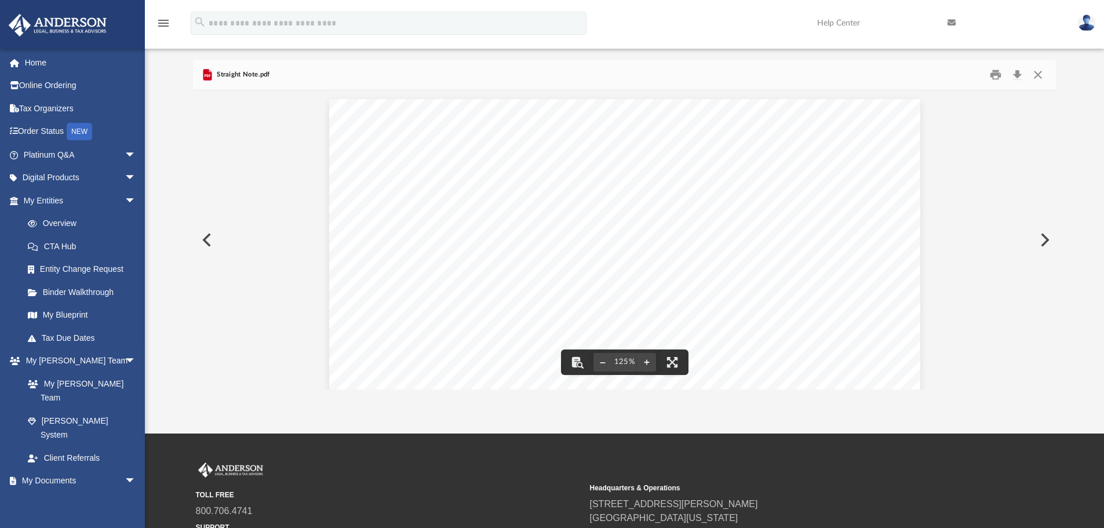
scroll to position [0, 0]
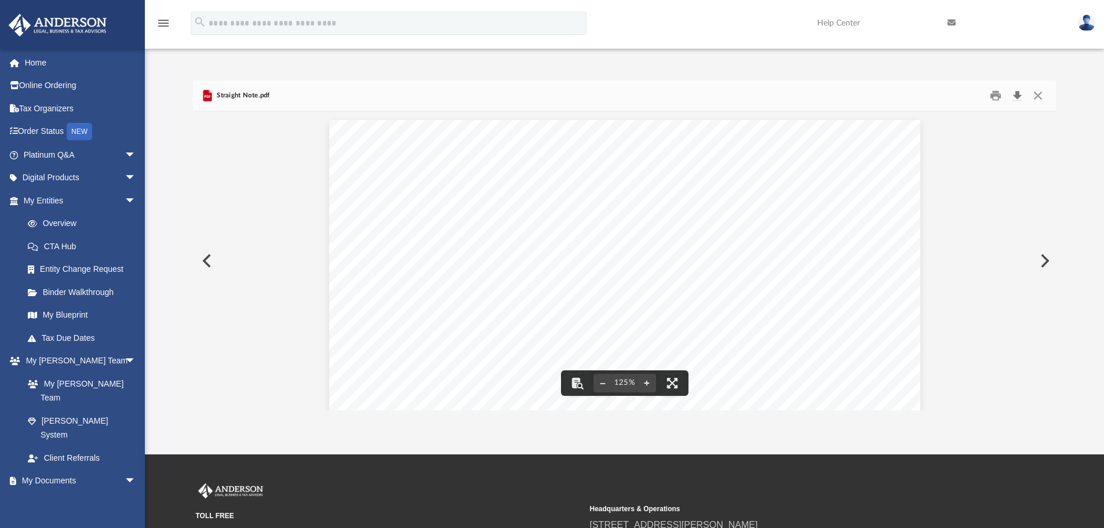
click at [1018, 94] on button "Download" at bounding box center [1017, 96] width 21 height 18
click at [1037, 95] on button "Close" at bounding box center [1038, 96] width 21 height 18
